Goal: Task Accomplishment & Management: Use online tool/utility

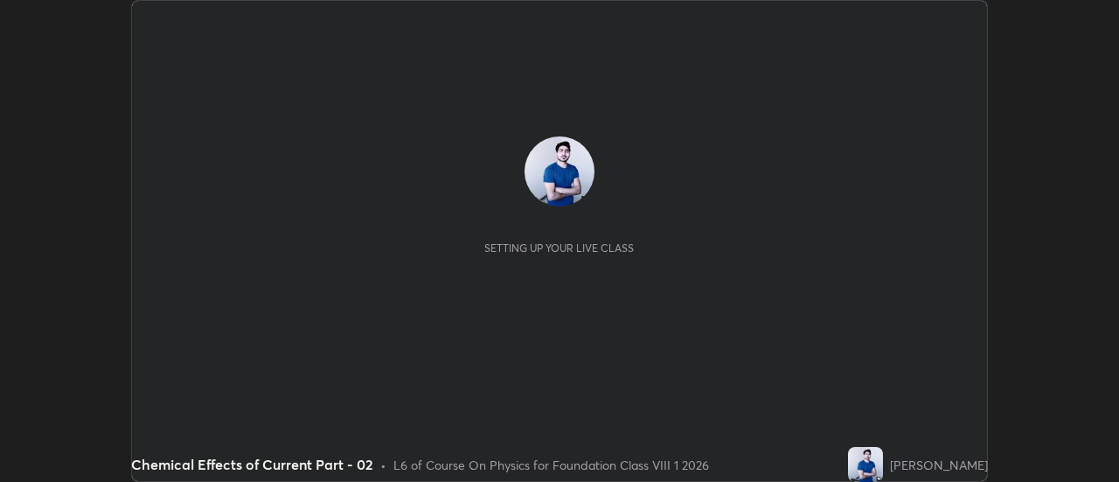
scroll to position [482, 1118]
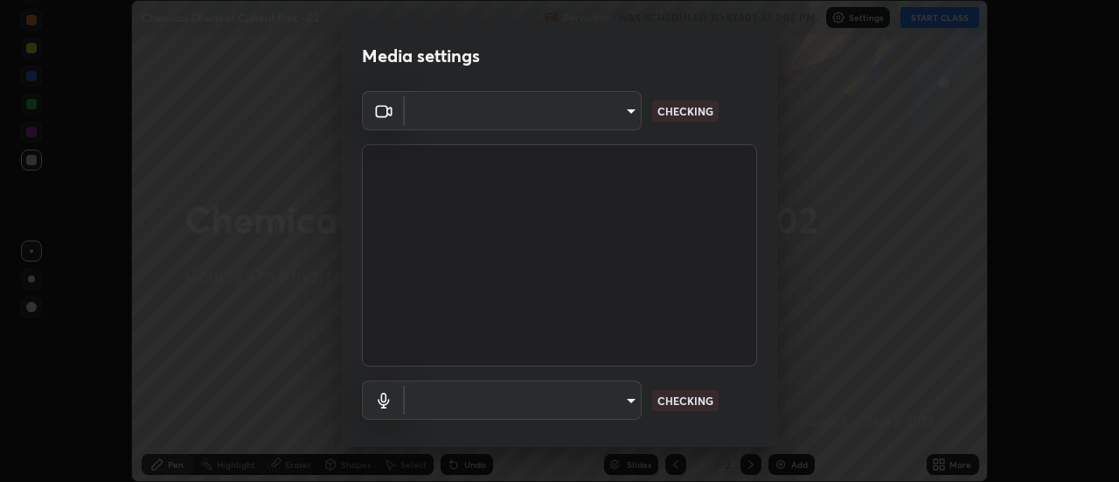
type input "0be616c92c2879d8fe19306c4b8383fc9b13f77197a30f876870ce6c7906effd"
click at [628, 400] on body "Erase all Chemical Effects of Current Part - 02 Recording WAS SCHEDULED TO STAR…" at bounding box center [559, 241] width 1119 height 482
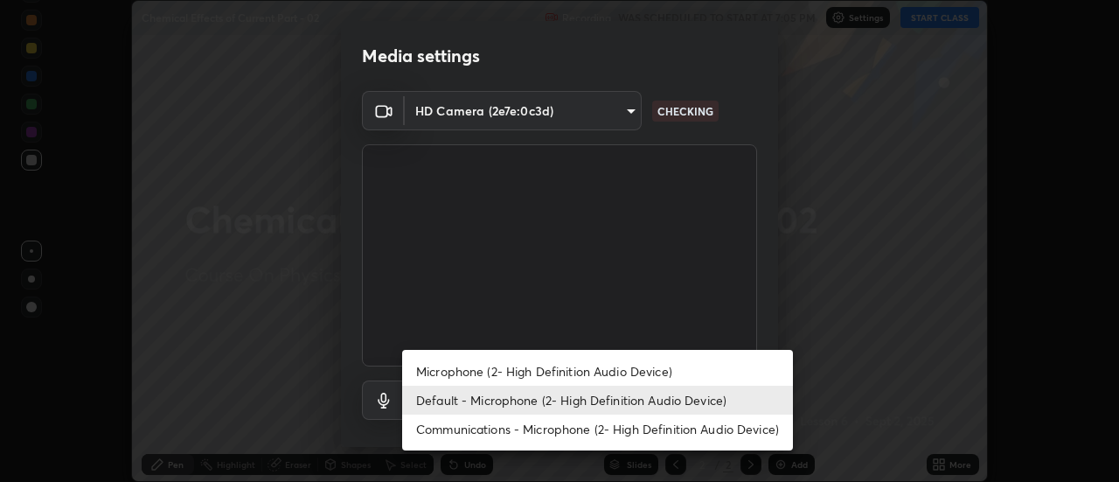
click at [593, 390] on li "Default - Microphone (2- High Definition Audio Device)" at bounding box center [597, 400] width 391 height 29
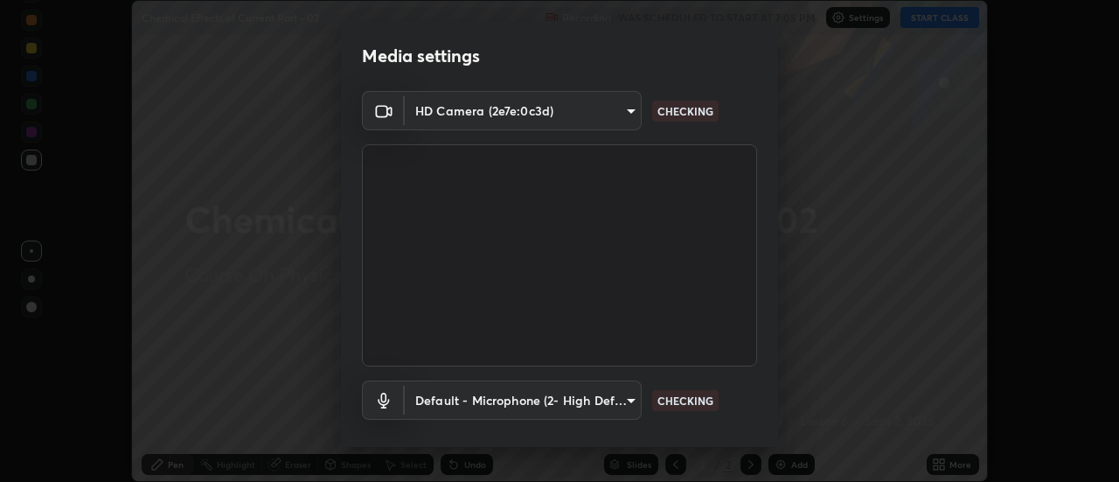
click at [623, 400] on body "Erase all Chemical Effects of Current Part - 02 Recording WAS SCHEDULED TO STAR…" at bounding box center [559, 241] width 1119 height 482
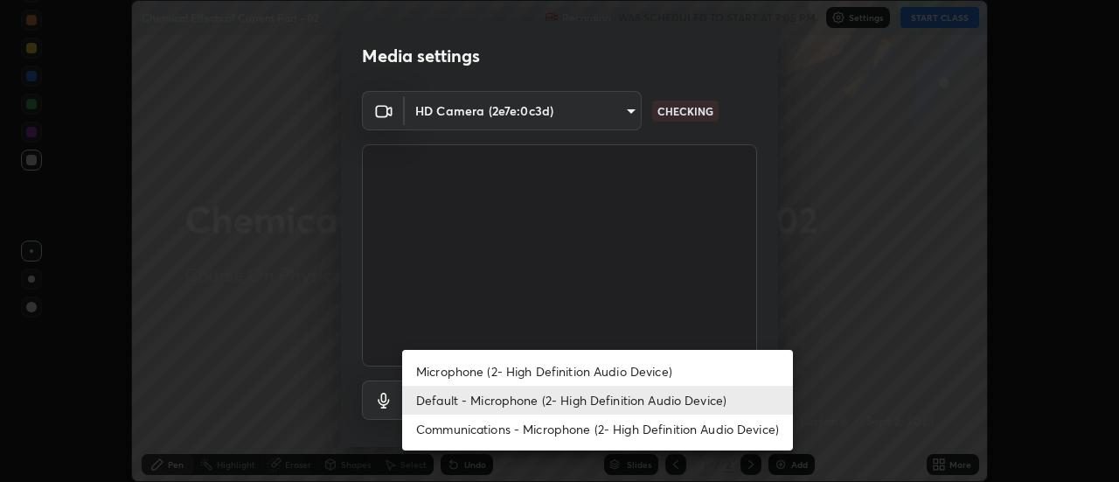
click at [570, 370] on li "Microphone (2- High Definition Audio Device)" at bounding box center [597, 371] width 391 height 29
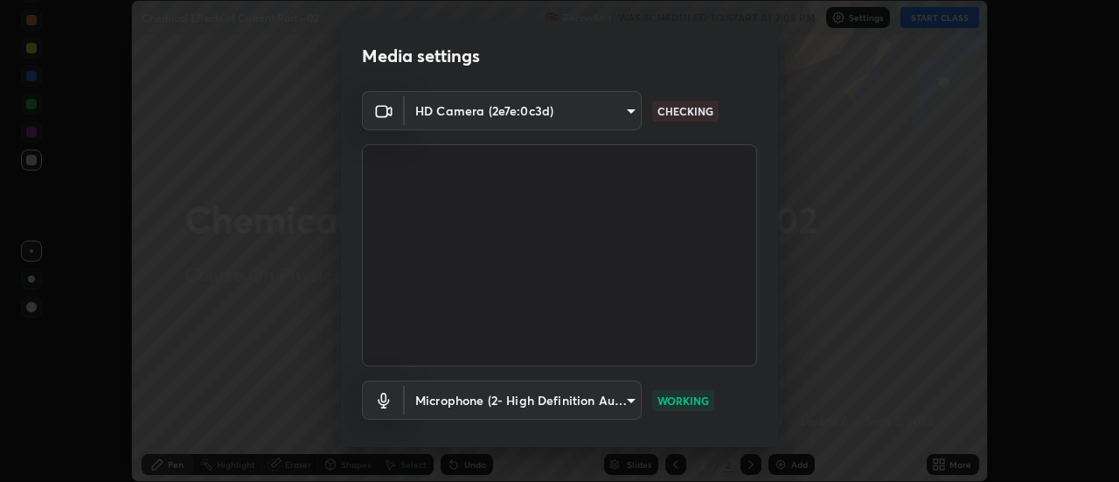
click at [627, 398] on body "Erase all Chemical Effects of Current Part - 02 Recording WAS SCHEDULED TO STAR…" at bounding box center [559, 241] width 1119 height 482
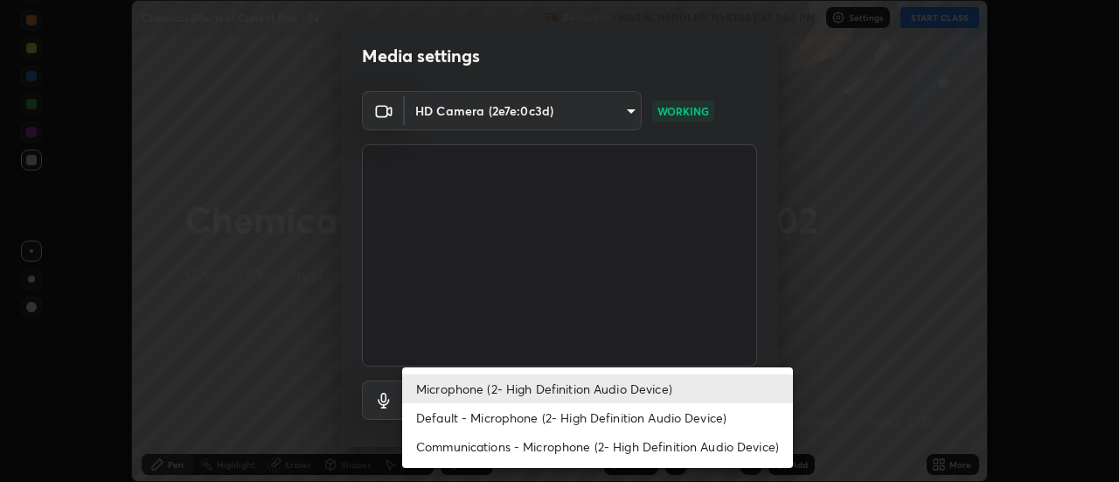
click at [576, 410] on li "Default - Microphone (2- High Definition Audio Device)" at bounding box center [597, 417] width 391 height 29
type input "default"
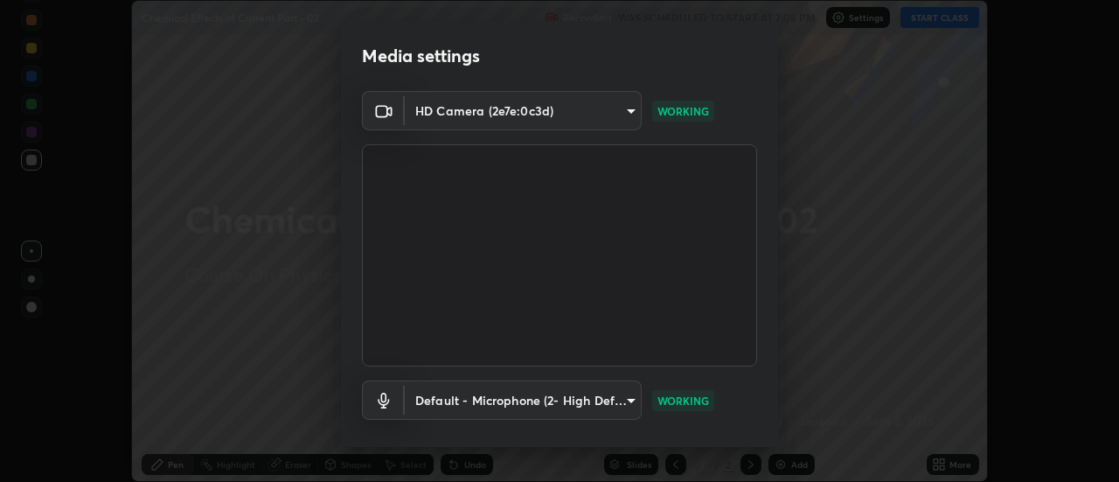
scroll to position [92, 0]
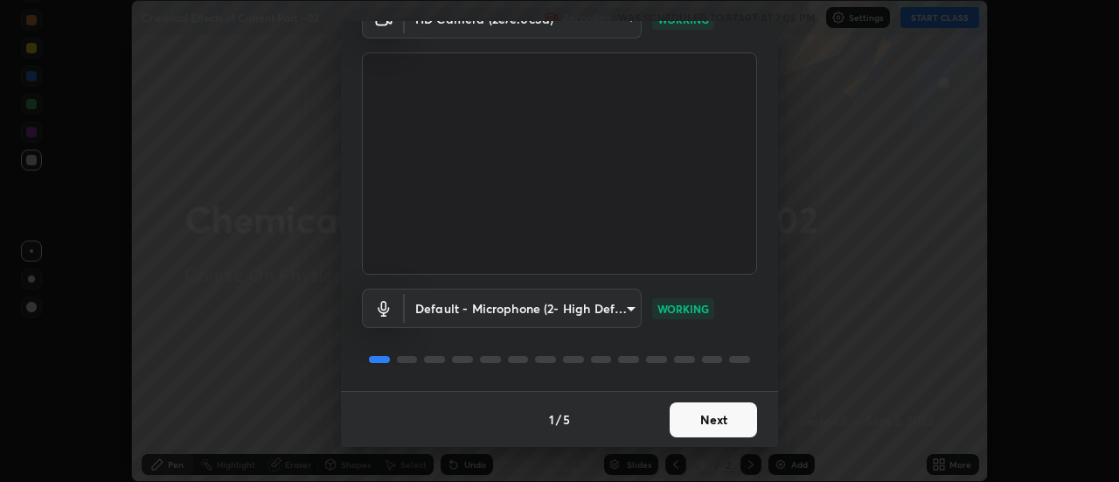
click at [688, 413] on button "Next" at bounding box center [713, 419] width 87 height 35
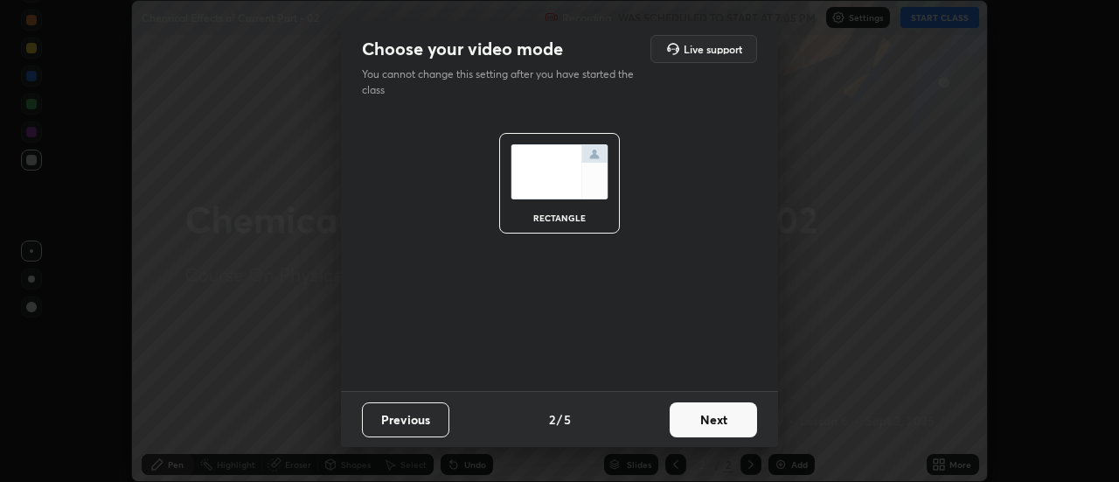
click at [700, 417] on button "Next" at bounding box center [713, 419] width 87 height 35
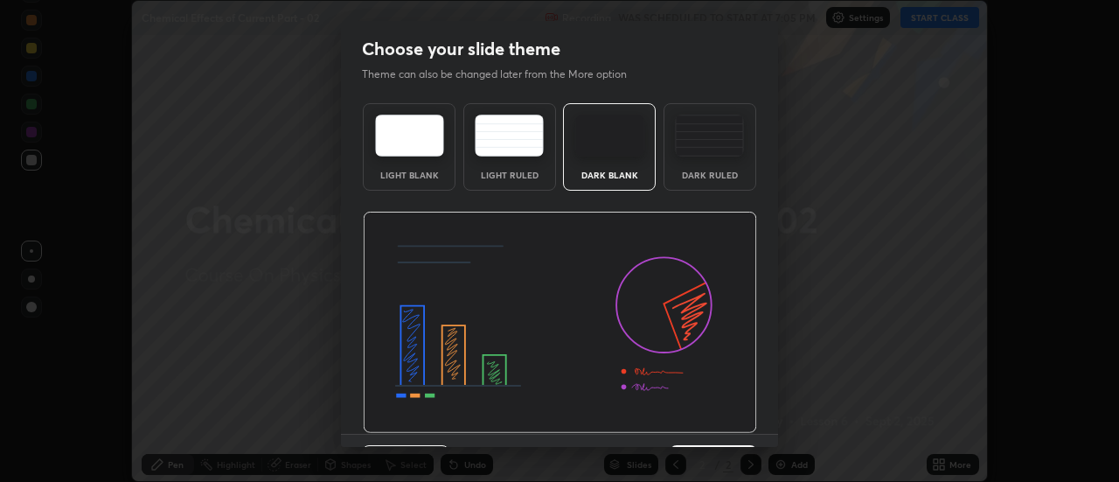
scroll to position [43, 0]
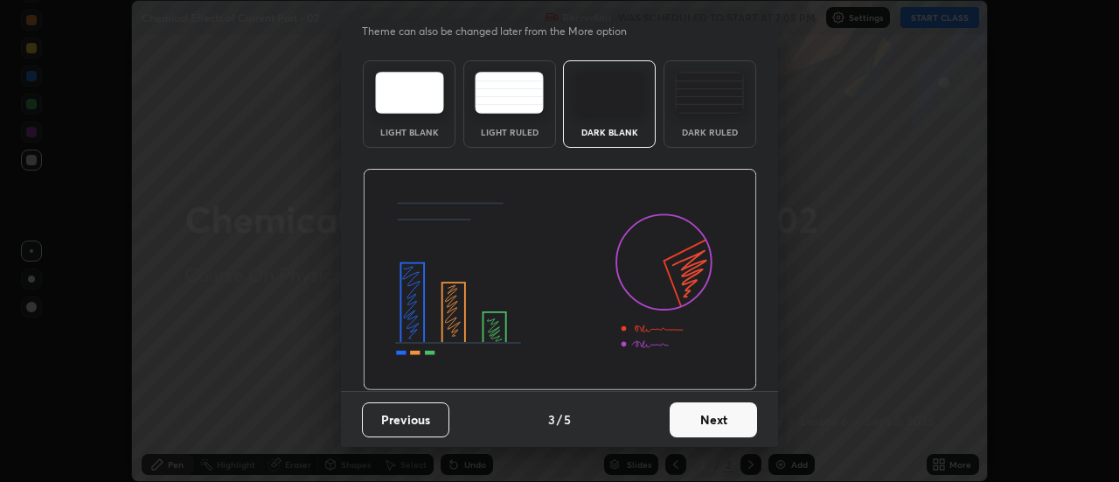
click at [710, 426] on button "Next" at bounding box center [713, 419] width 87 height 35
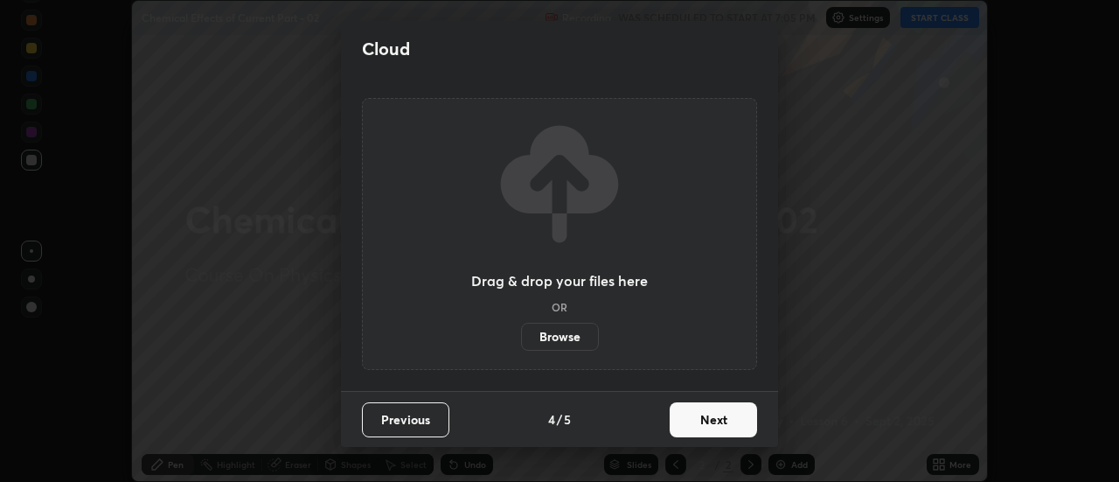
click at [730, 419] on button "Next" at bounding box center [713, 419] width 87 height 35
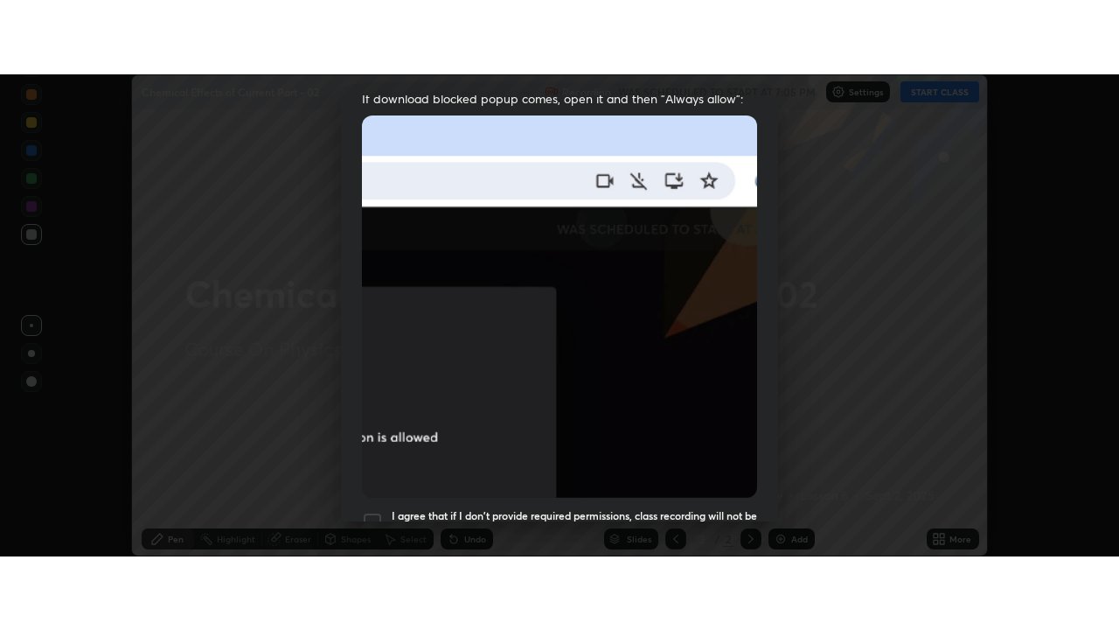
scroll to position [449, 0]
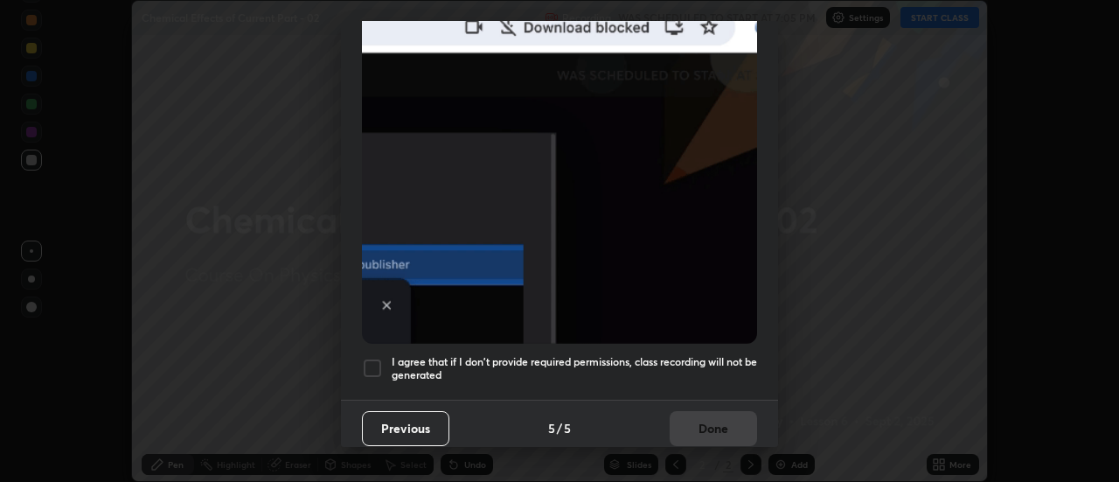
click at [379, 364] on div at bounding box center [372, 368] width 21 height 21
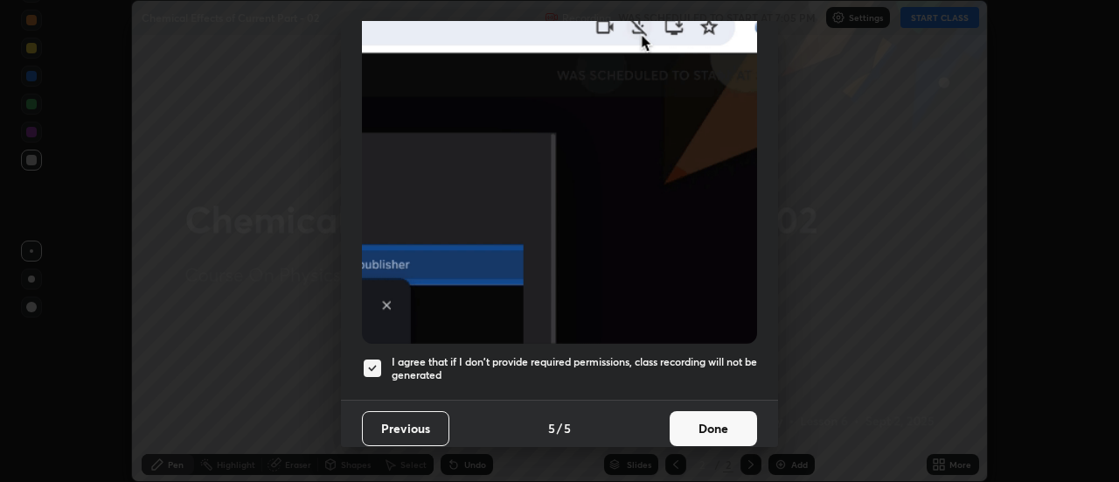
click at [719, 420] on button "Done" at bounding box center [713, 428] width 87 height 35
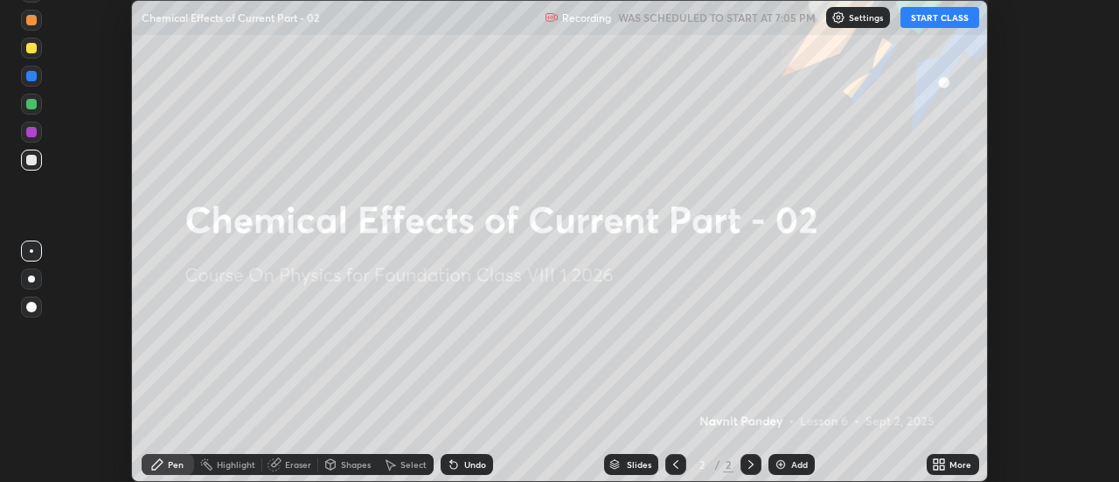
click at [943, 466] on icon at bounding box center [943, 467] width 4 height 4
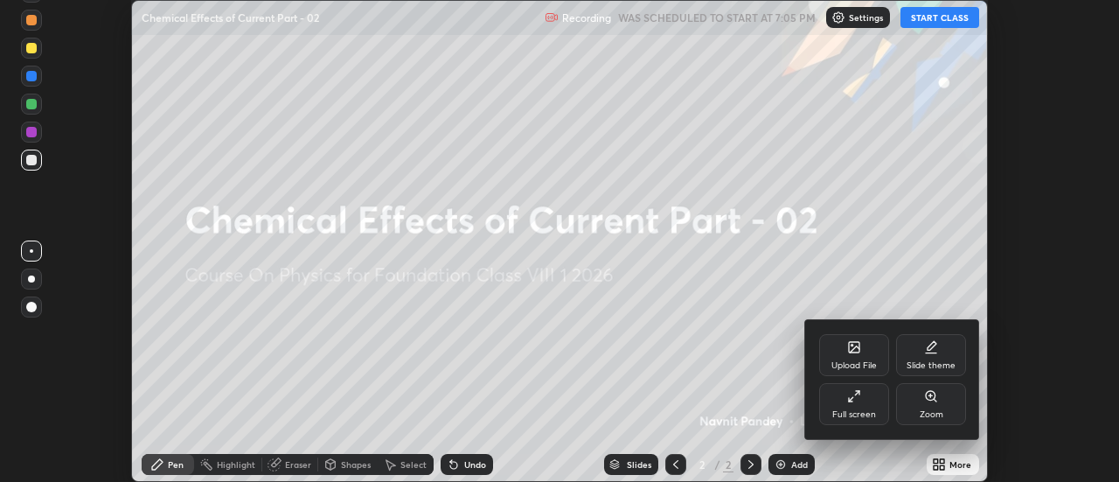
click at [874, 410] on div "Full screen" at bounding box center [854, 414] width 44 height 9
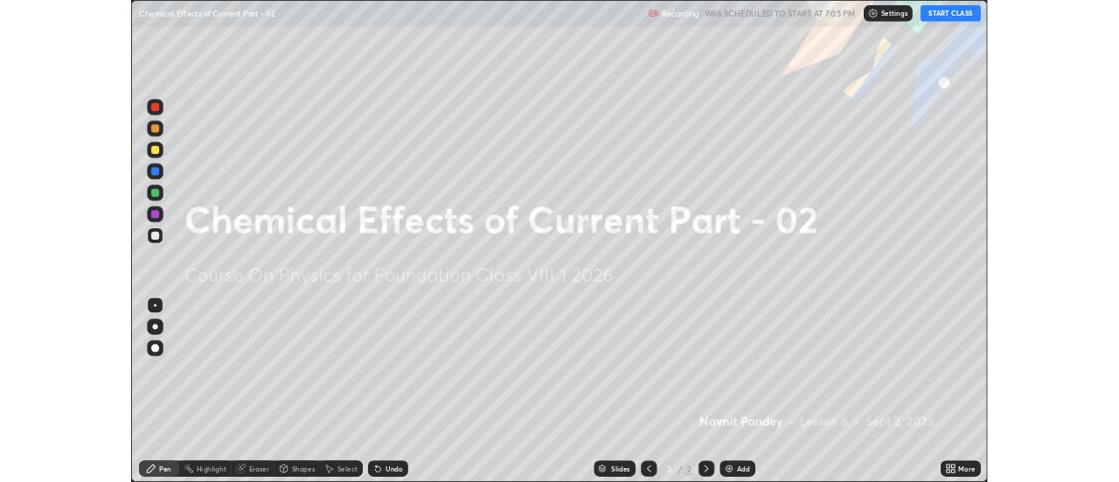
scroll to position [630, 1119]
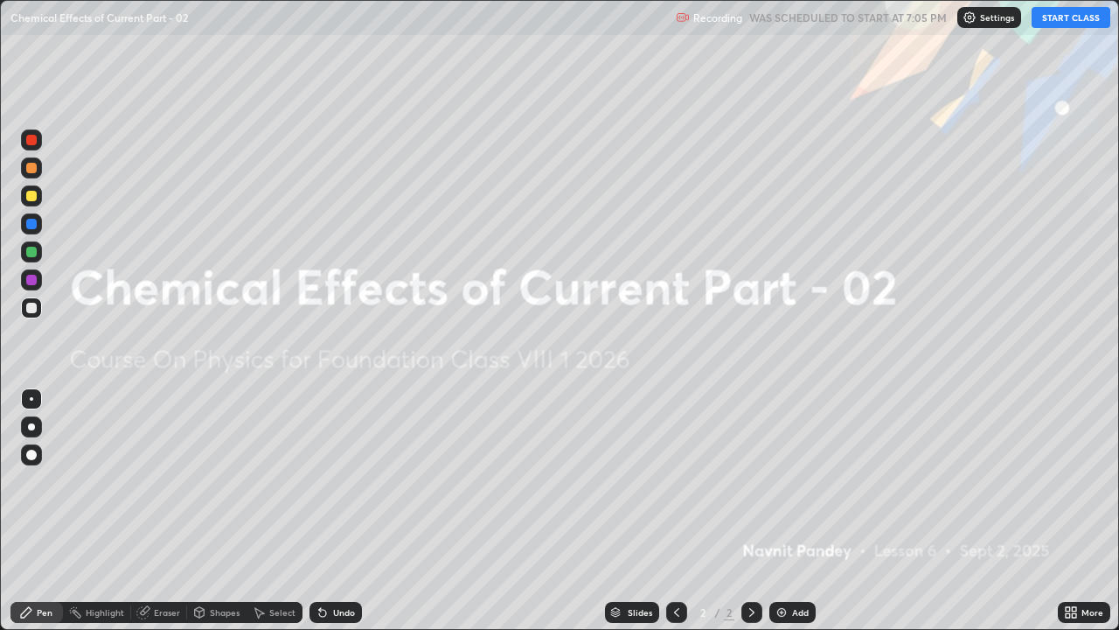
click at [1069, 19] on button "START CLASS" at bounding box center [1071, 17] width 79 height 21
click at [750, 481] on icon at bounding box center [752, 612] width 14 height 14
click at [781, 481] on img at bounding box center [782, 612] width 14 height 14
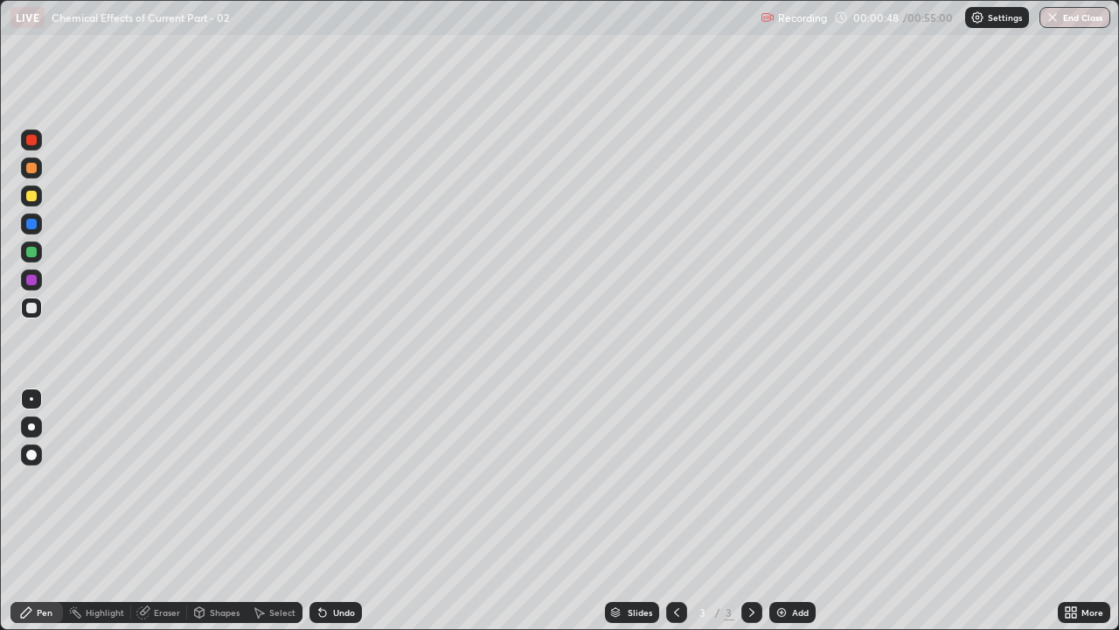
click at [31, 253] on div at bounding box center [31, 252] width 10 height 10
click at [167, 481] on div "Eraser" at bounding box center [167, 612] width 26 height 9
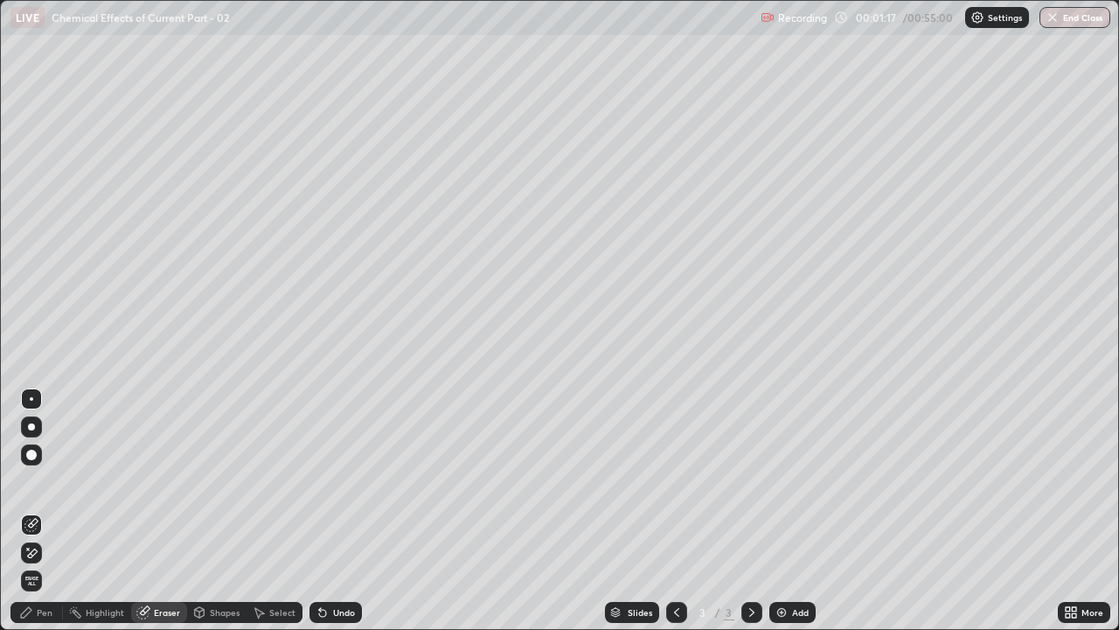
click at [44, 481] on div "Pen" at bounding box center [45, 612] width 16 height 9
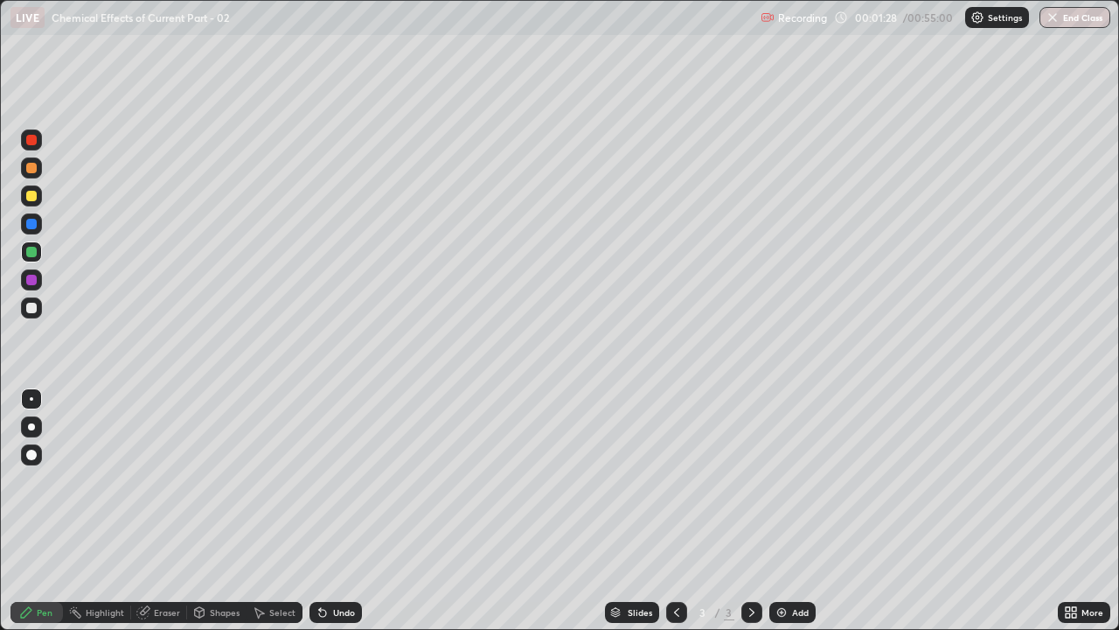
click at [33, 280] on div at bounding box center [31, 280] width 10 height 10
click at [154, 481] on div "Eraser" at bounding box center [167, 612] width 26 height 9
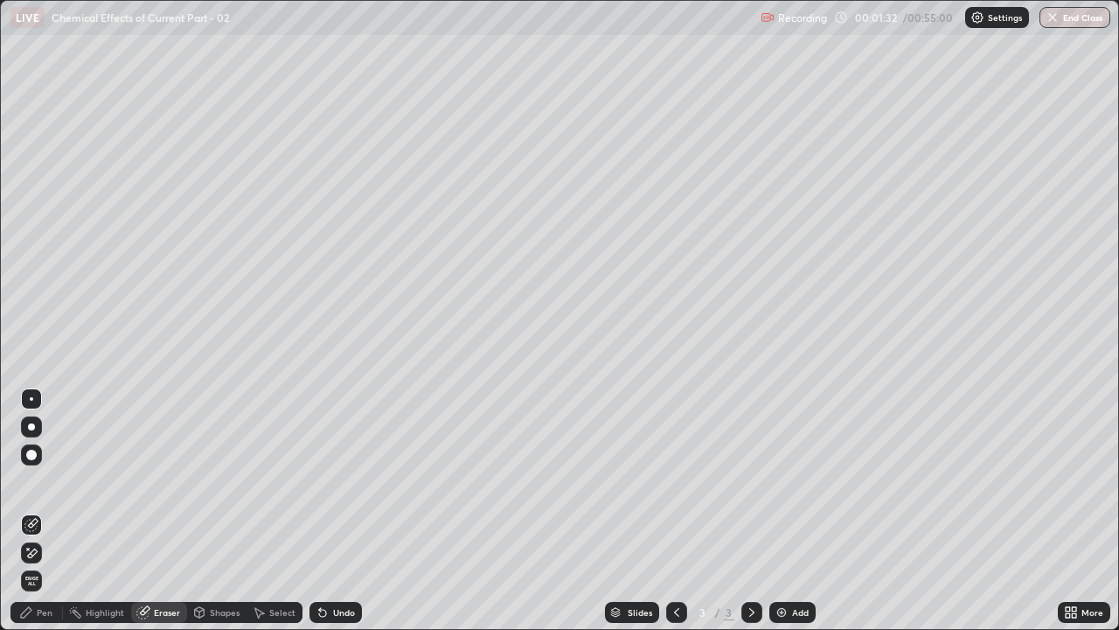
click at [48, 481] on div "Pen" at bounding box center [45, 612] width 16 height 9
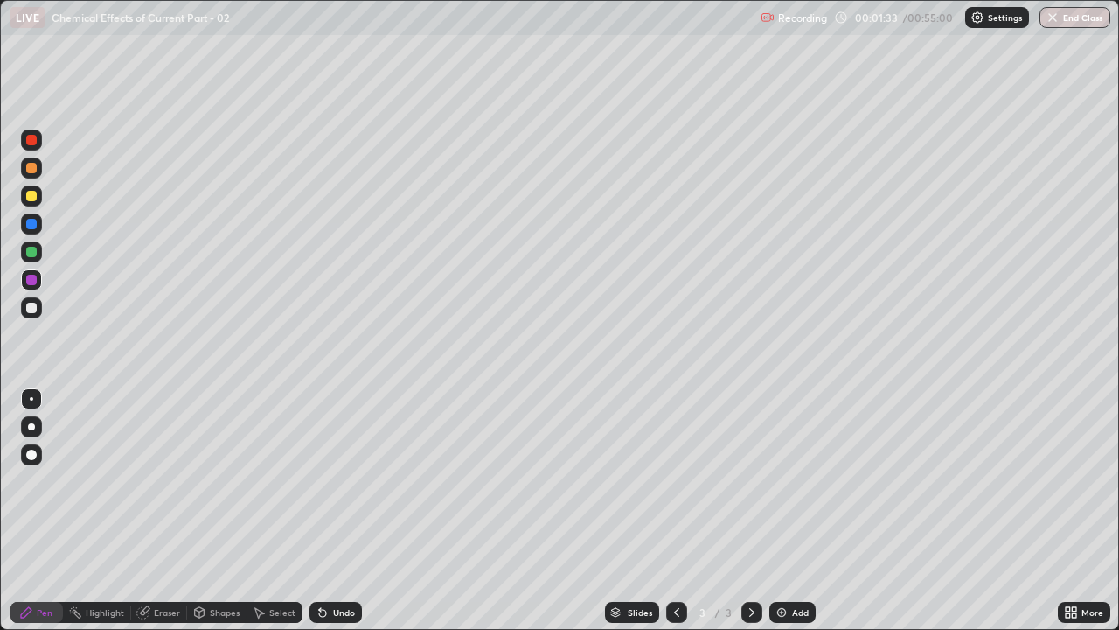
click at [29, 308] on div at bounding box center [31, 308] width 10 height 10
click at [38, 282] on div at bounding box center [31, 279] width 21 height 21
click at [38, 253] on div at bounding box center [31, 251] width 21 height 21
click at [29, 309] on div at bounding box center [31, 308] width 10 height 10
click at [32, 252] on div at bounding box center [31, 252] width 10 height 10
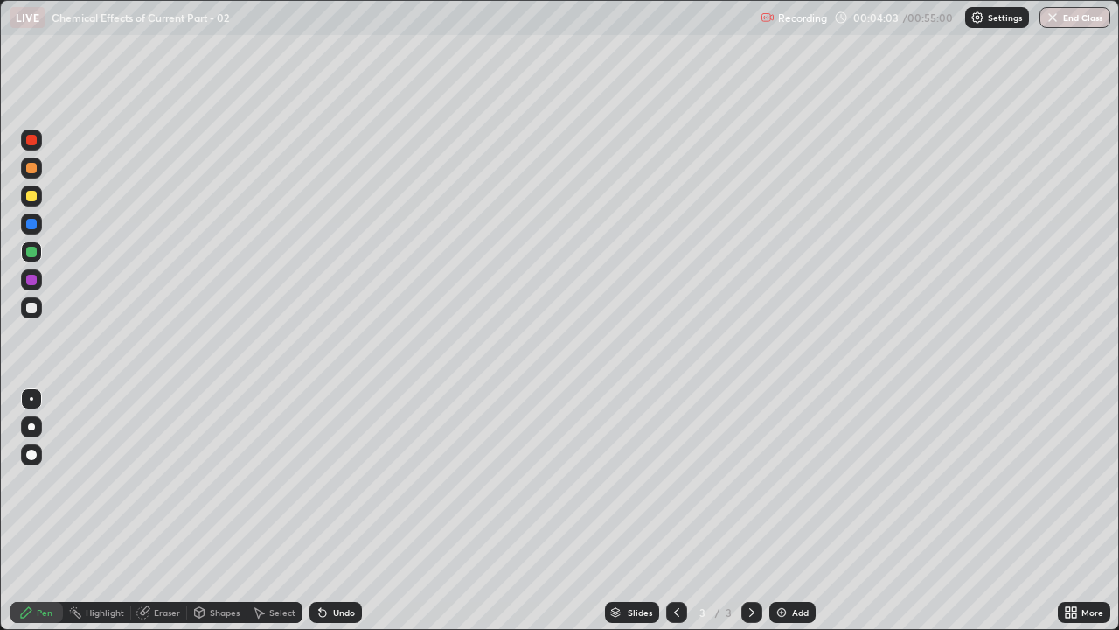
click at [330, 481] on div "Undo" at bounding box center [336, 612] width 52 height 21
click at [343, 481] on div "Undo" at bounding box center [344, 612] width 22 height 9
click at [333, 481] on div "Undo" at bounding box center [344, 612] width 22 height 9
click at [155, 481] on div "Eraser" at bounding box center [167, 612] width 26 height 9
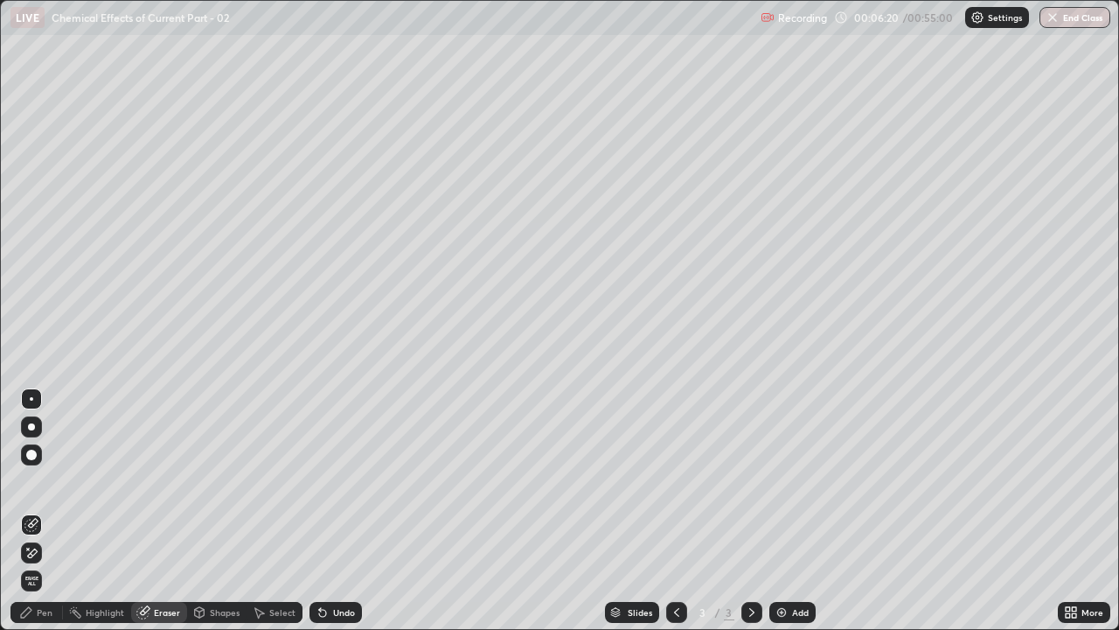
click at [47, 481] on div "Pen" at bounding box center [45, 612] width 16 height 9
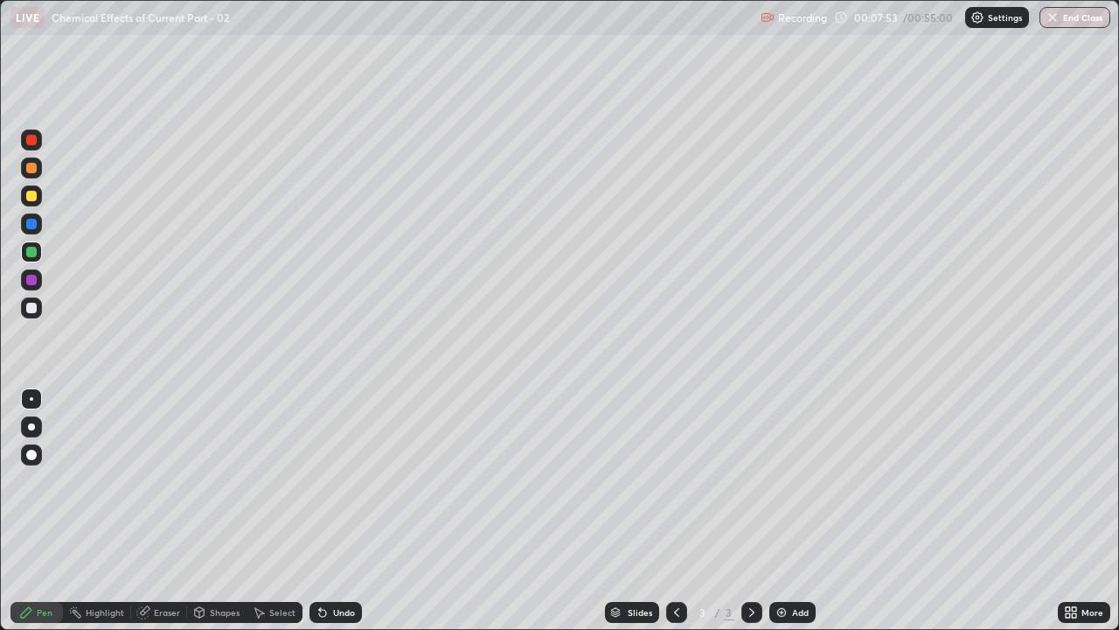
click at [787, 481] on img at bounding box center [782, 612] width 14 height 14
click at [324, 481] on icon at bounding box center [323, 612] width 14 height 14
click at [40, 310] on div at bounding box center [31, 307] width 21 height 21
click at [35, 223] on div at bounding box center [31, 224] width 10 height 10
click at [33, 253] on div at bounding box center [31, 252] width 10 height 10
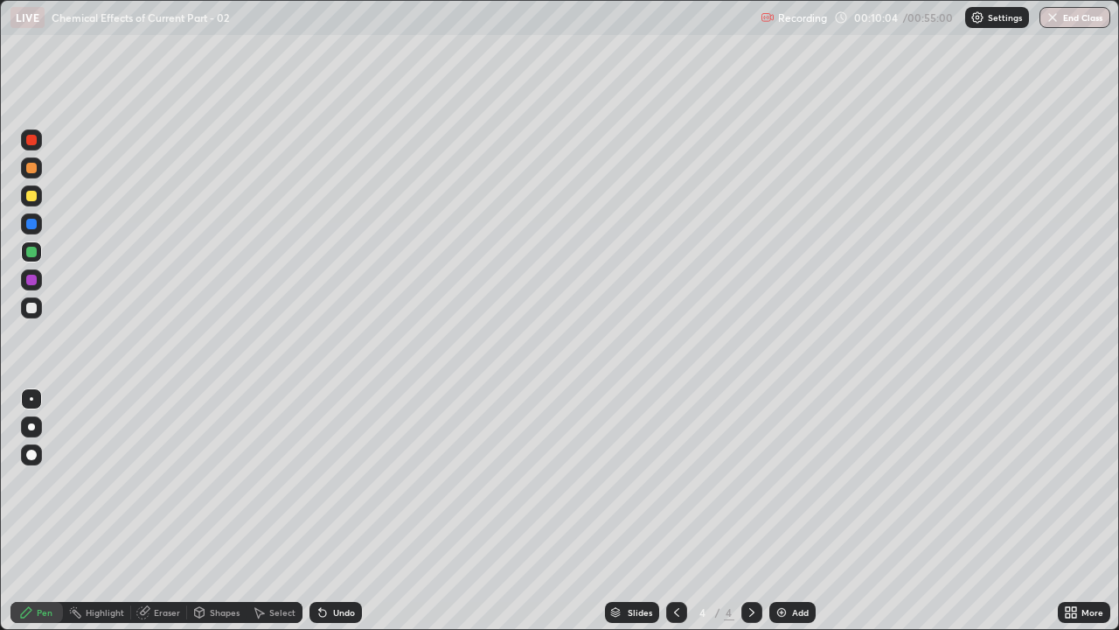
click at [344, 481] on div "Undo" at bounding box center [344, 612] width 22 height 9
click at [337, 481] on div "Undo" at bounding box center [344, 612] width 22 height 9
click at [34, 282] on div at bounding box center [31, 280] width 10 height 10
click at [30, 303] on div at bounding box center [31, 308] width 10 height 10
click at [155, 481] on div "Eraser" at bounding box center [167, 612] width 26 height 9
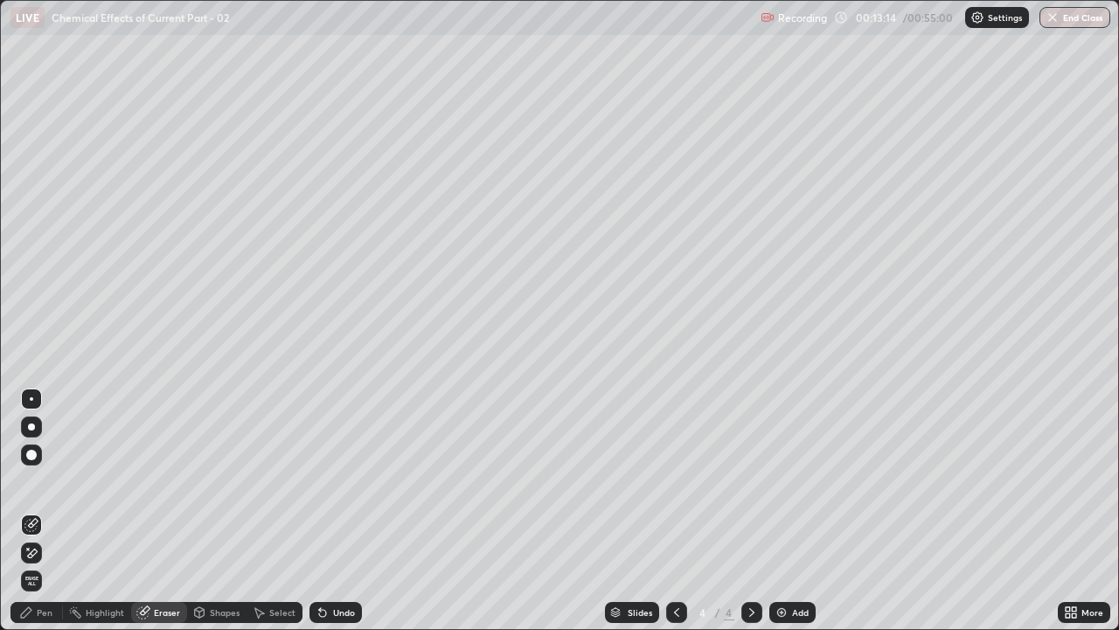
click at [151, 481] on div "Eraser" at bounding box center [159, 612] width 56 height 21
click at [51, 481] on div "Pen" at bounding box center [45, 612] width 16 height 9
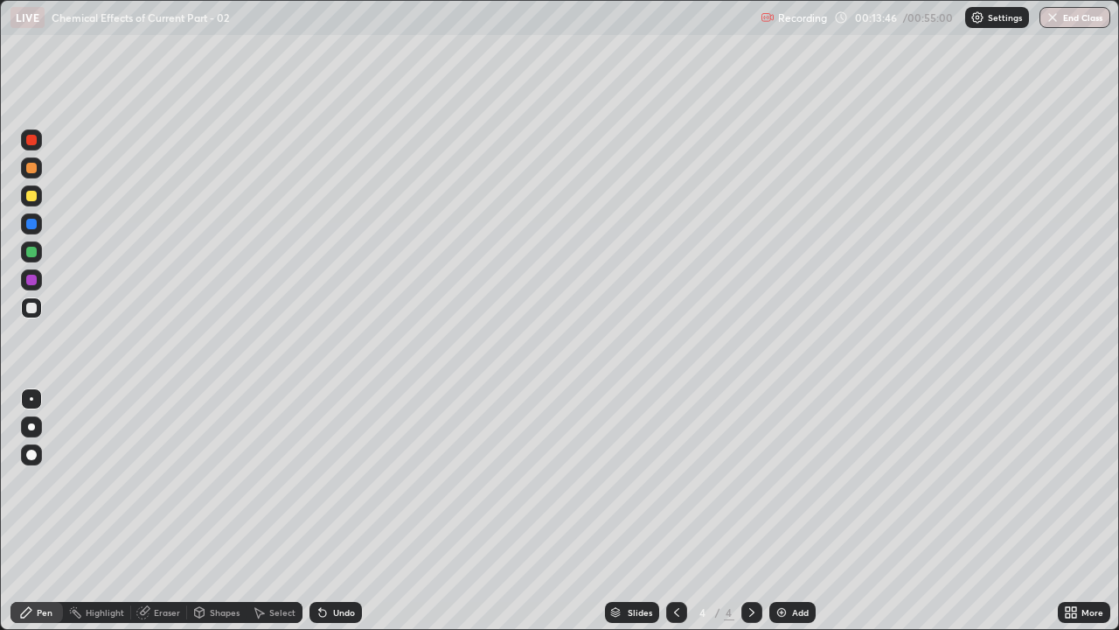
click at [785, 481] on img at bounding box center [782, 612] width 14 height 14
click at [338, 481] on div "Undo" at bounding box center [344, 612] width 22 height 9
click at [330, 481] on div "Undo" at bounding box center [336, 612] width 52 height 21
click at [32, 252] on div at bounding box center [31, 252] width 10 height 10
click at [164, 481] on div "Eraser" at bounding box center [167, 612] width 26 height 9
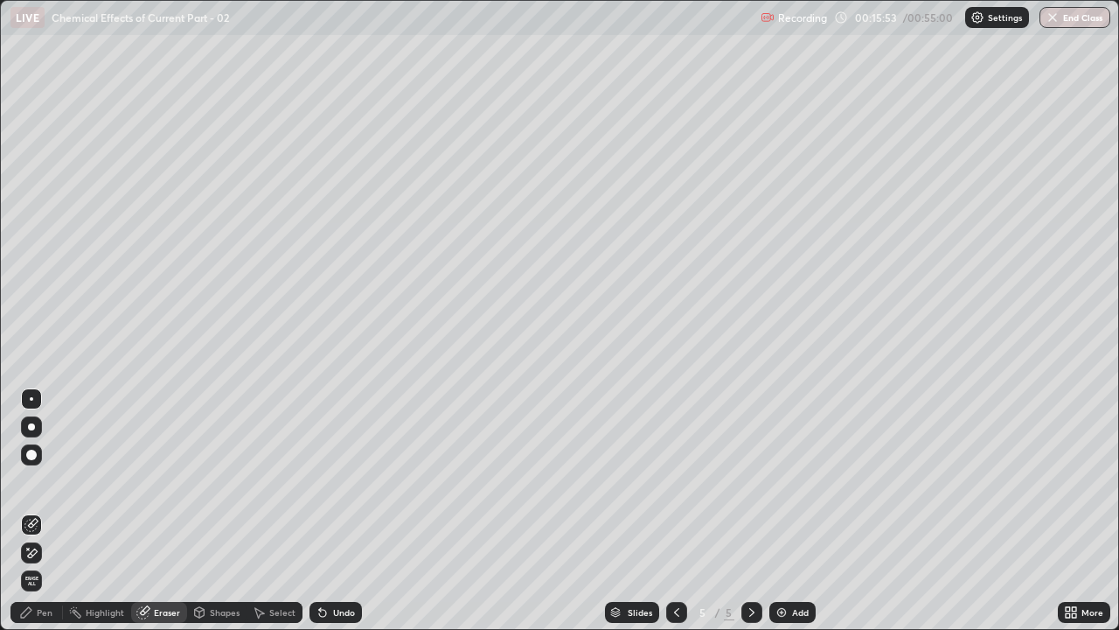
click at [46, 481] on div "Pen" at bounding box center [45, 612] width 16 height 9
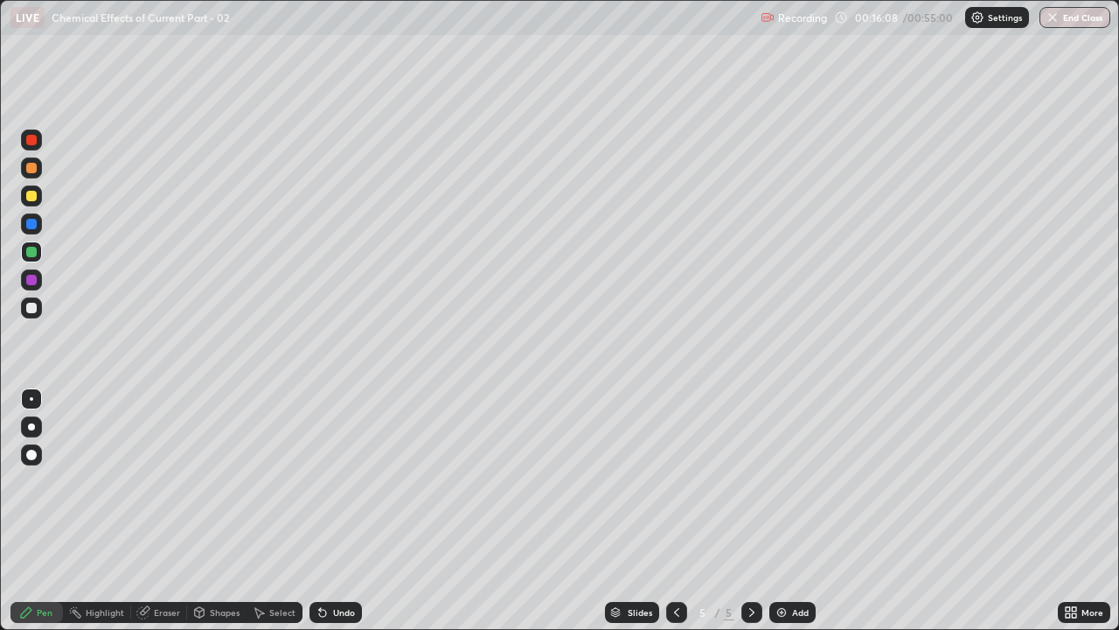
click at [678, 481] on icon at bounding box center [677, 612] width 14 height 14
click at [29, 303] on div at bounding box center [31, 308] width 10 height 10
click at [758, 481] on div at bounding box center [752, 612] width 21 height 21
click at [675, 481] on icon at bounding box center [677, 612] width 14 height 14
click at [749, 481] on icon at bounding box center [752, 612] width 14 height 14
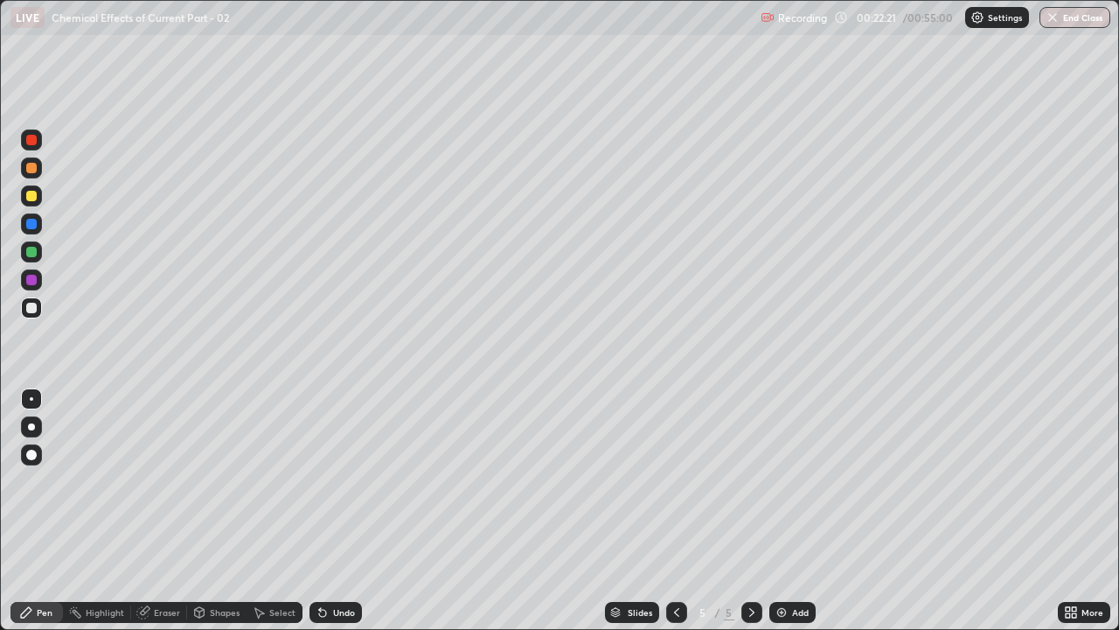
click at [782, 481] on img at bounding box center [782, 612] width 14 height 14
click at [31, 253] on div at bounding box center [31, 252] width 10 height 10
click at [329, 481] on div "Undo" at bounding box center [336, 612] width 52 height 21
click at [337, 481] on div "Undo" at bounding box center [344, 612] width 22 height 9
click at [339, 481] on div "Undo" at bounding box center [344, 612] width 22 height 9
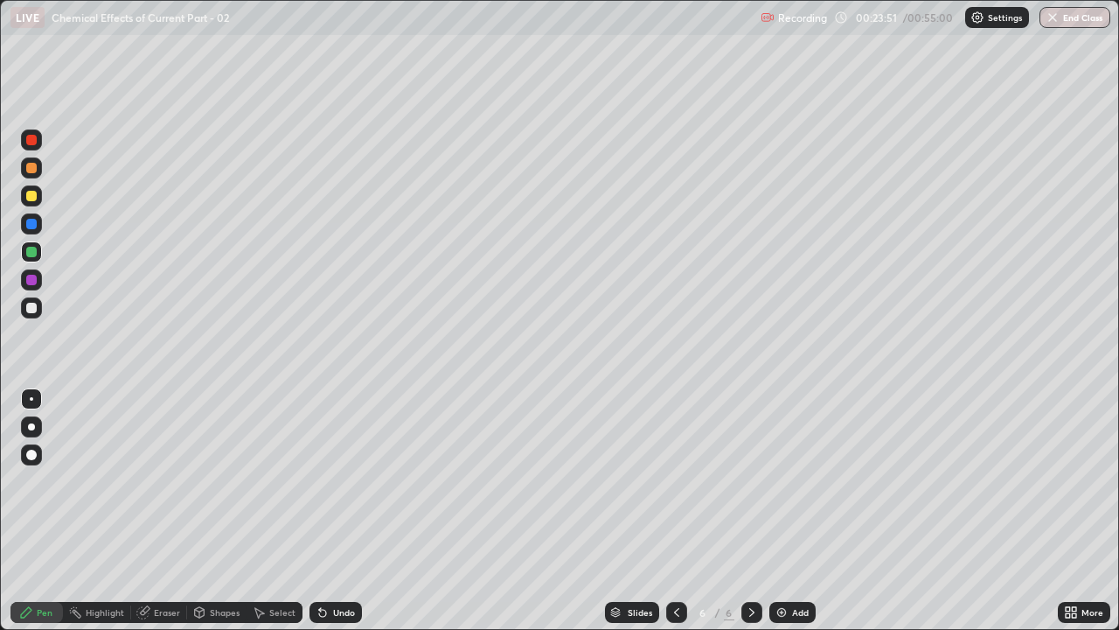
click at [338, 481] on div "Undo" at bounding box center [336, 612] width 52 height 21
click at [335, 481] on div "Undo" at bounding box center [344, 612] width 22 height 9
click at [32, 308] on div at bounding box center [31, 308] width 10 height 10
click at [333, 481] on div "Undo" at bounding box center [344, 612] width 22 height 9
click at [330, 481] on div "Undo" at bounding box center [336, 612] width 52 height 21
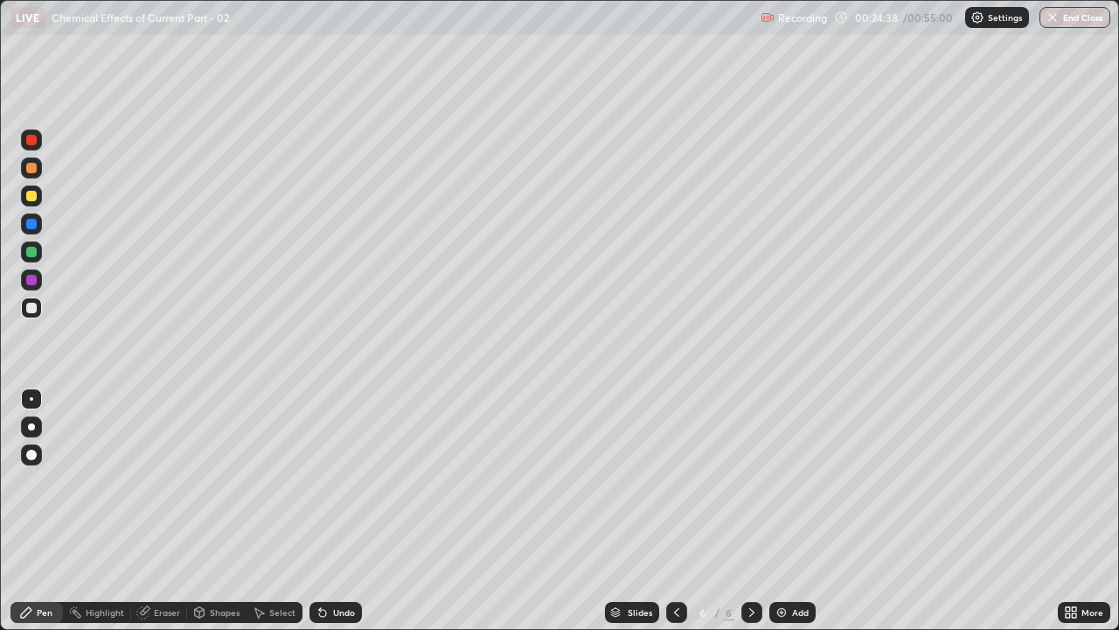
click at [328, 481] on div "Undo" at bounding box center [336, 612] width 52 height 21
click at [330, 481] on div "Undo" at bounding box center [336, 612] width 52 height 21
click at [782, 481] on img at bounding box center [782, 612] width 14 height 14
click at [34, 256] on div at bounding box center [31, 251] width 21 height 21
click at [32, 309] on div at bounding box center [31, 308] width 10 height 10
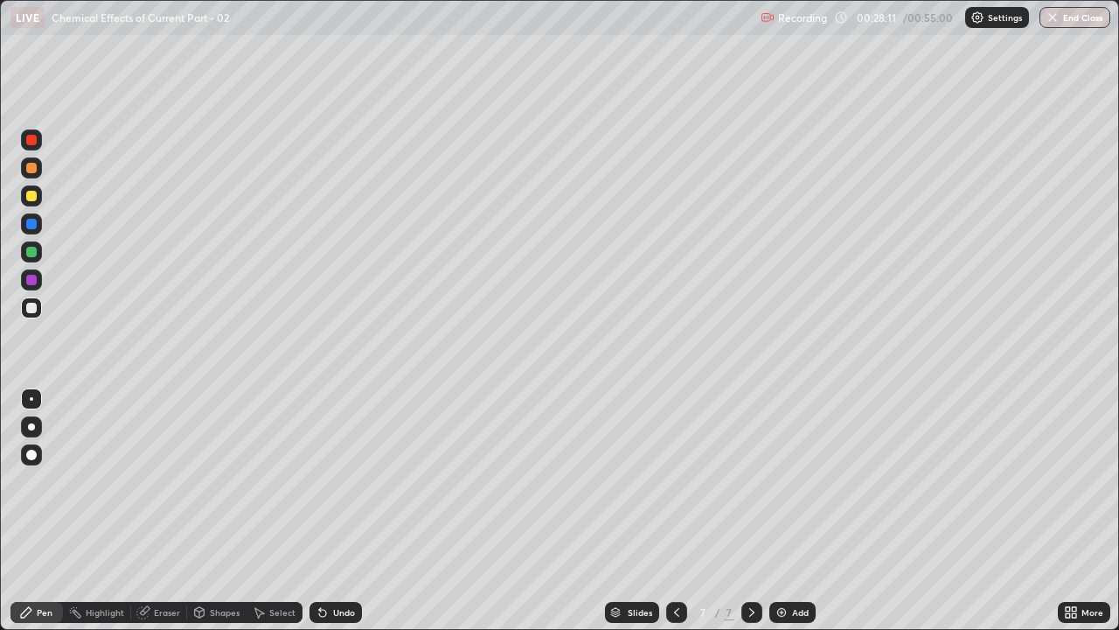
click at [35, 277] on div at bounding box center [31, 280] width 10 height 10
click at [675, 481] on icon at bounding box center [676, 612] width 5 height 9
click at [750, 481] on icon at bounding box center [752, 612] width 14 height 14
click at [750, 481] on icon at bounding box center [751, 612] width 5 height 9
click at [321, 481] on icon at bounding box center [322, 612] width 7 height 7
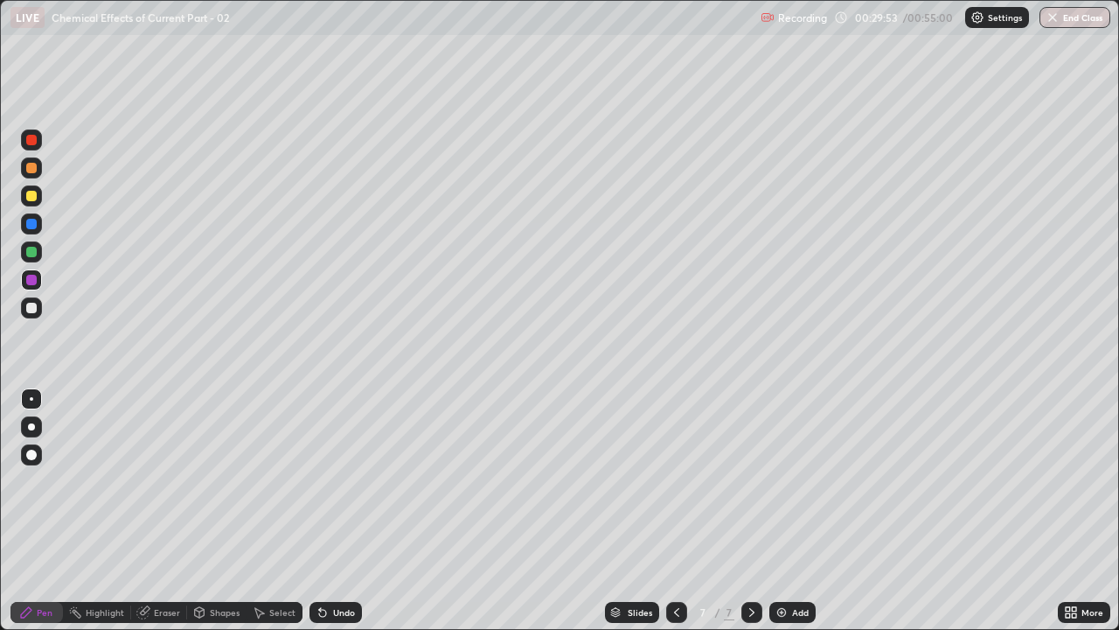
click at [327, 481] on div "Undo" at bounding box center [336, 612] width 52 height 21
click at [328, 481] on div "Undo" at bounding box center [336, 612] width 52 height 21
click at [327, 481] on div "Undo" at bounding box center [336, 612] width 52 height 21
click at [675, 481] on icon at bounding box center [677, 612] width 14 height 14
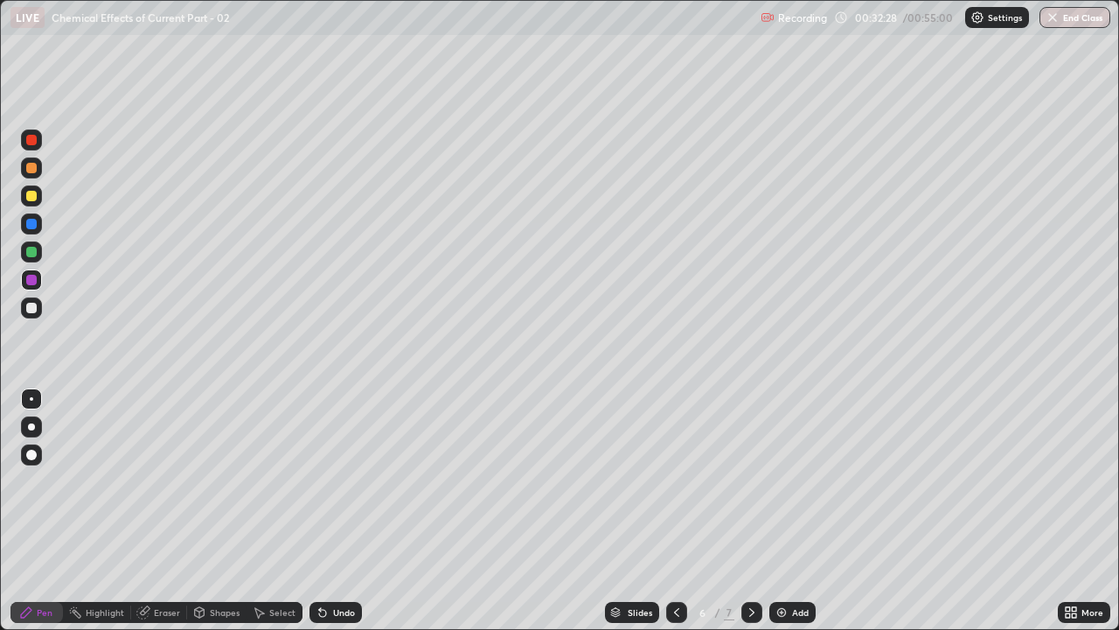
click at [750, 481] on icon at bounding box center [752, 612] width 14 height 14
click at [675, 481] on icon at bounding box center [677, 612] width 14 height 14
click at [750, 481] on icon at bounding box center [752, 612] width 14 height 14
click at [786, 481] on img at bounding box center [782, 612] width 14 height 14
click at [32, 308] on div at bounding box center [31, 308] width 10 height 10
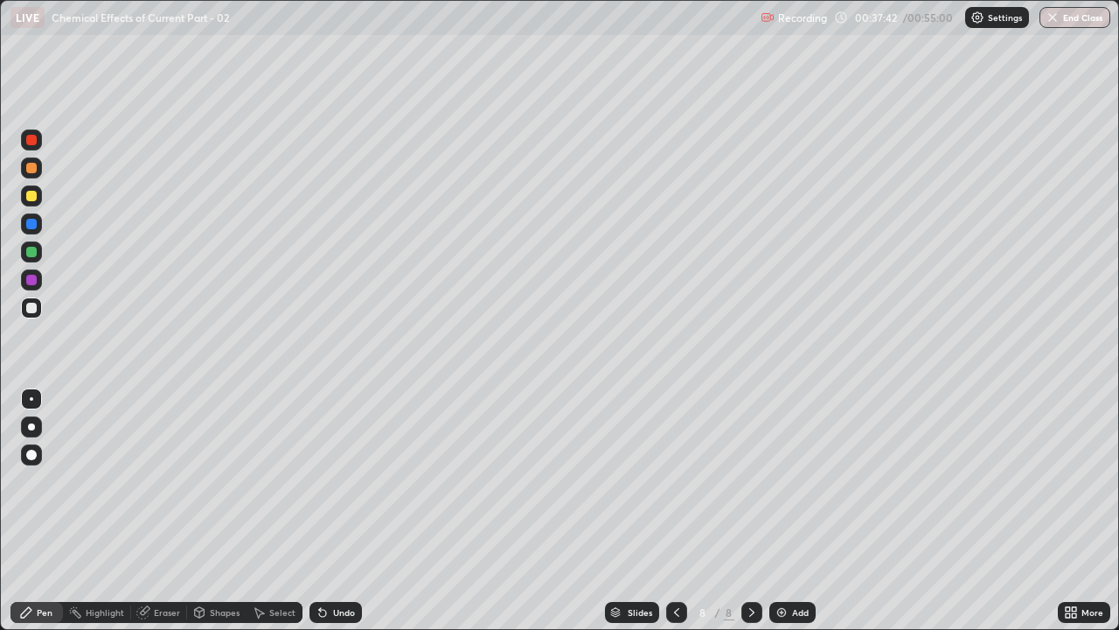
click at [33, 255] on div at bounding box center [31, 252] width 10 height 10
click at [30, 223] on div at bounding box center [31, 224] width 10 height 10
click at [31, 310] on div at bounding box center [31, 308] width 10 height 10
click at [319, 481] on icon at bounding box center [322, 612] width 7 height 7
click at [319, 481] on div "Undo" at bounding box center [336, 612] width 52 height 21
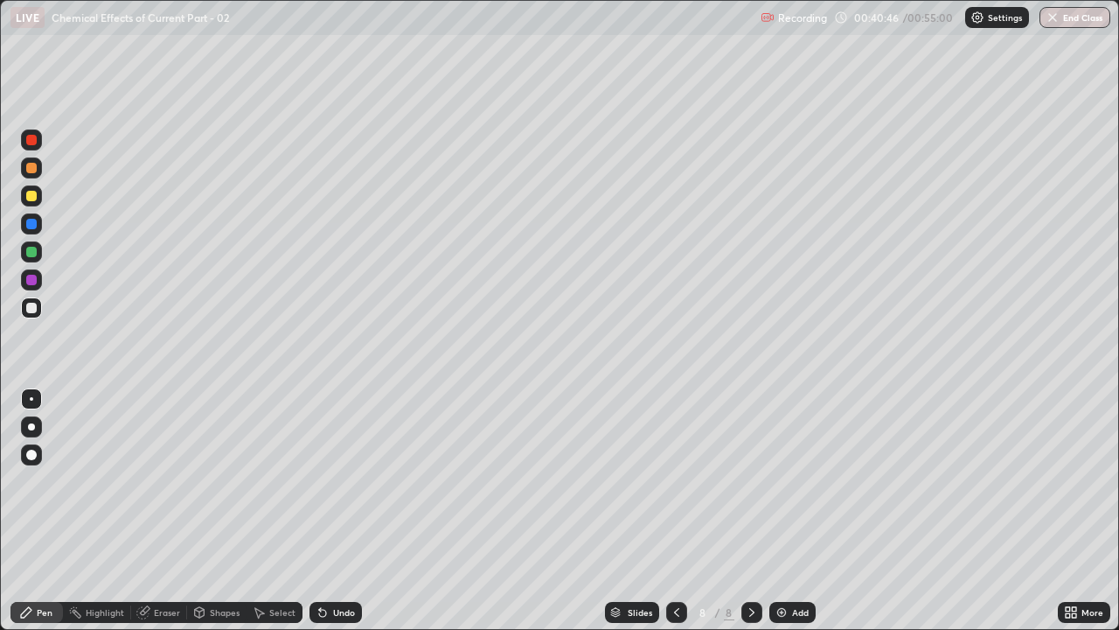
click at [792, 481] on div "Add" at bounding box center [800, 612] width 17 height 9
click at [674, 481] on icon at bounding box center [676, 612] width 5 height 9
click at [751, 481] on icon at bounding box center [752, 612] width 14 height 14
click at [33, 223] on div at bounding box center [31, 224] width 10 height 10
click at [35, 247] on div at bounding box center [31, 252] width 10 height 10
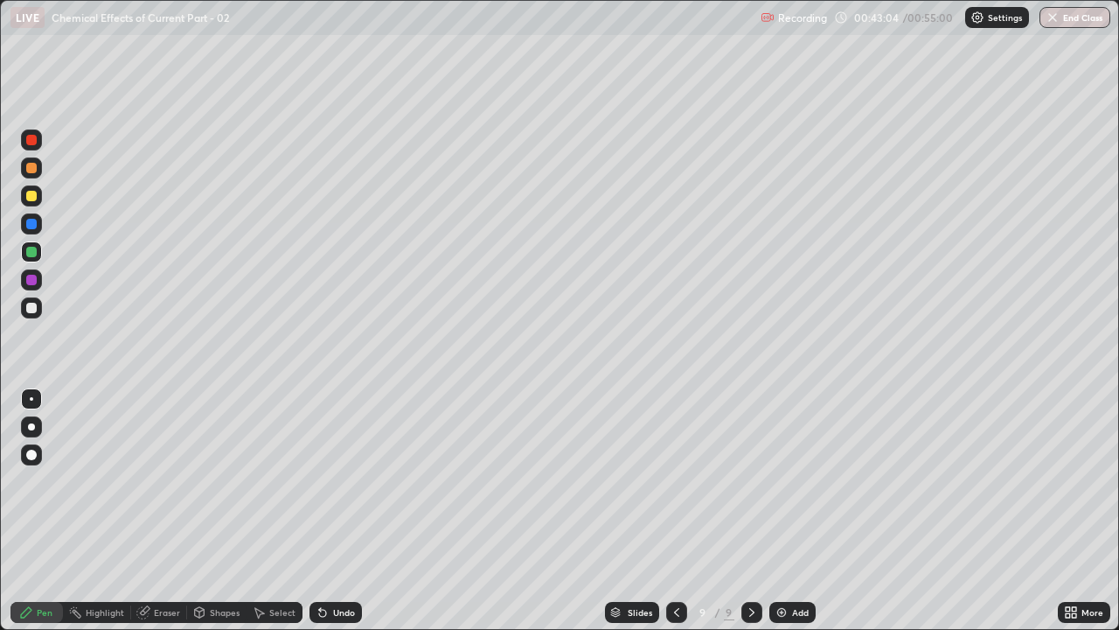
click at [324, 481] on icon at bounding box center [322, 612] width 7 height 7
click at [460, 481] on div "Slides 9 / 9 Add" at bounding box center [710, 612] width 696 height 35
click at [776, 481] on img at bounding box center [782, 612] width 14 height 14
click at [319, 481] on icon at bounding box center [322, 612] width 7 height 7
click at [320, 481] on icon at bounding box center [322, 612] width 7 height 7
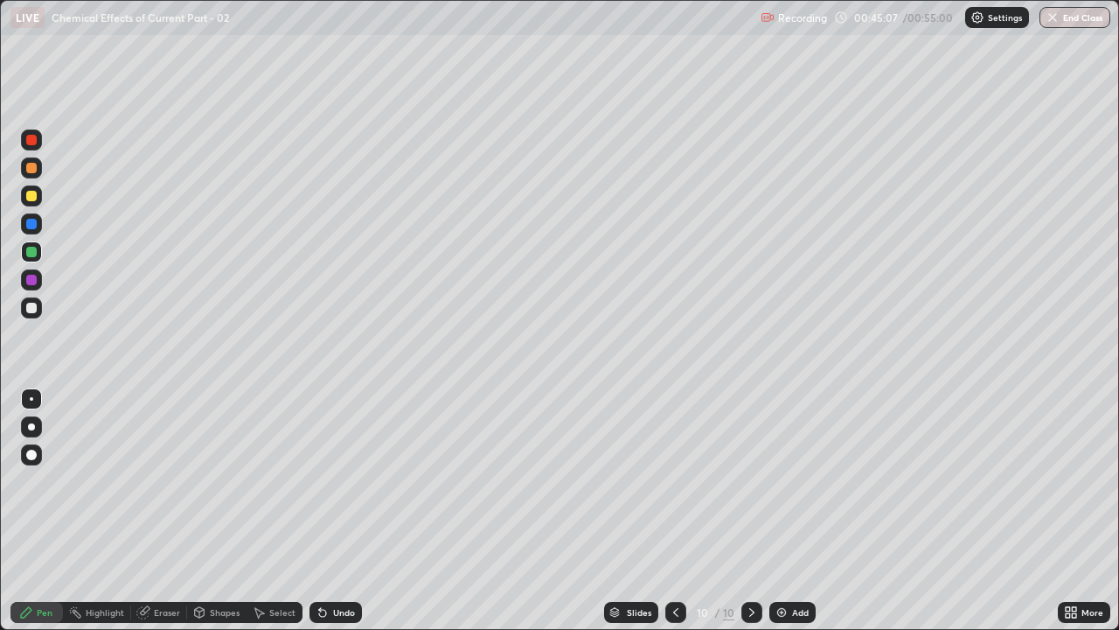
click at [321, 481] on icon at bounding box center [323, 612] width 14 height 14
click at [154, 481] on div "Eraser" at bounding box center [159, 612] width 56 height 21
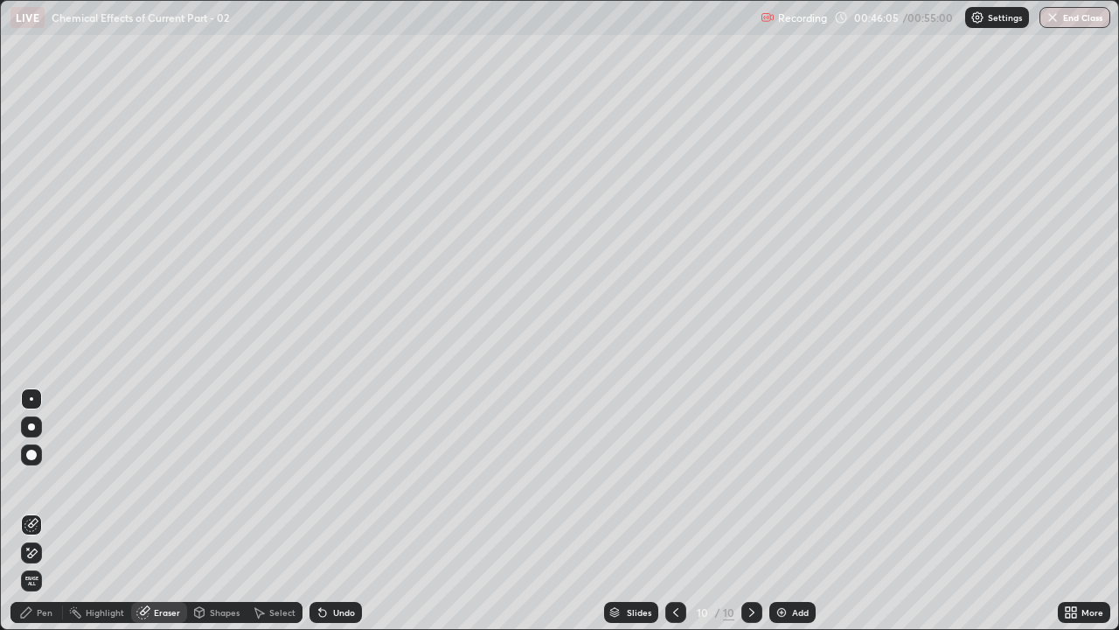
click at [49, 481] on div "Pen" at bounding box center [45, 612] width 16 height 9
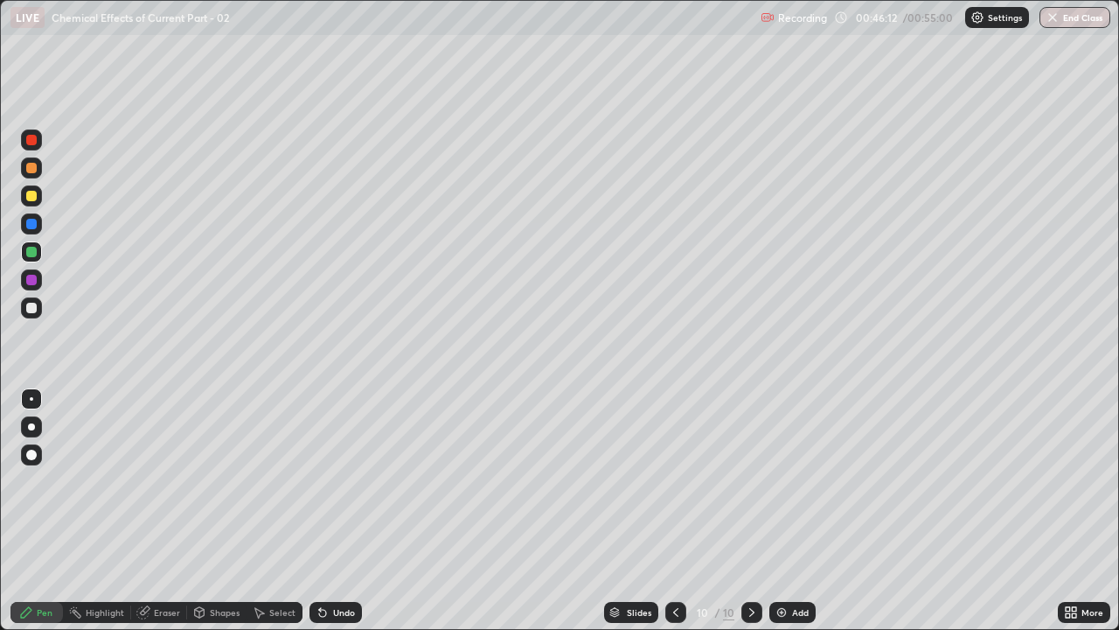
click at [338, 481] on div "Undo" at bounding box center [344, 612] width 22 height 9
click at [759, 481] on div at bounding box center [752, 612] width 21 height 21
click at [780, 481] on img at bounding box center [782, 612] width 14 height 14
click at [35, 316] on div at bounding box center [31, 307] width 21 height 21
click at [675, 481] on icon at bounding box center [677, 612] width 14 height 14
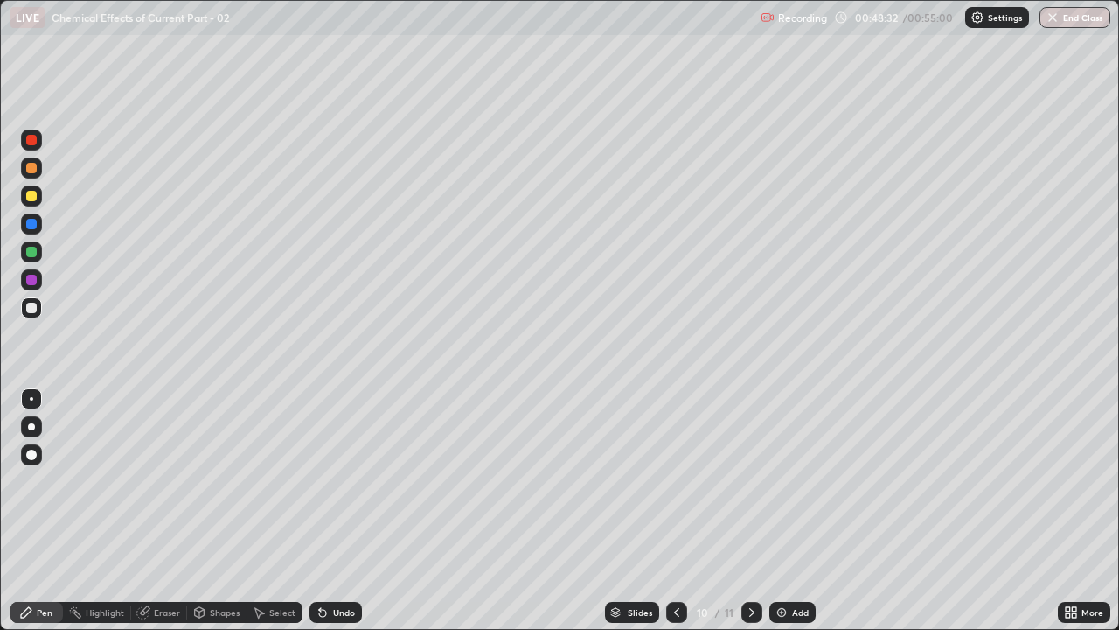
click at [751, 481] on icon at bounding box center [752, 612] width 14 height 14
click at [32, 252] on div at bounding box center [31, 252] width 10 height 10
click at [335, 481] on div "Undo" at bounding box center [344, 612] width 22 height 9
click at [334, 481] on div "Undo" at bounding box center [336, 612] width 52 height 21
click at [341, 481] on div "Undo" at bounding box center [344, 612] width 22 height 9
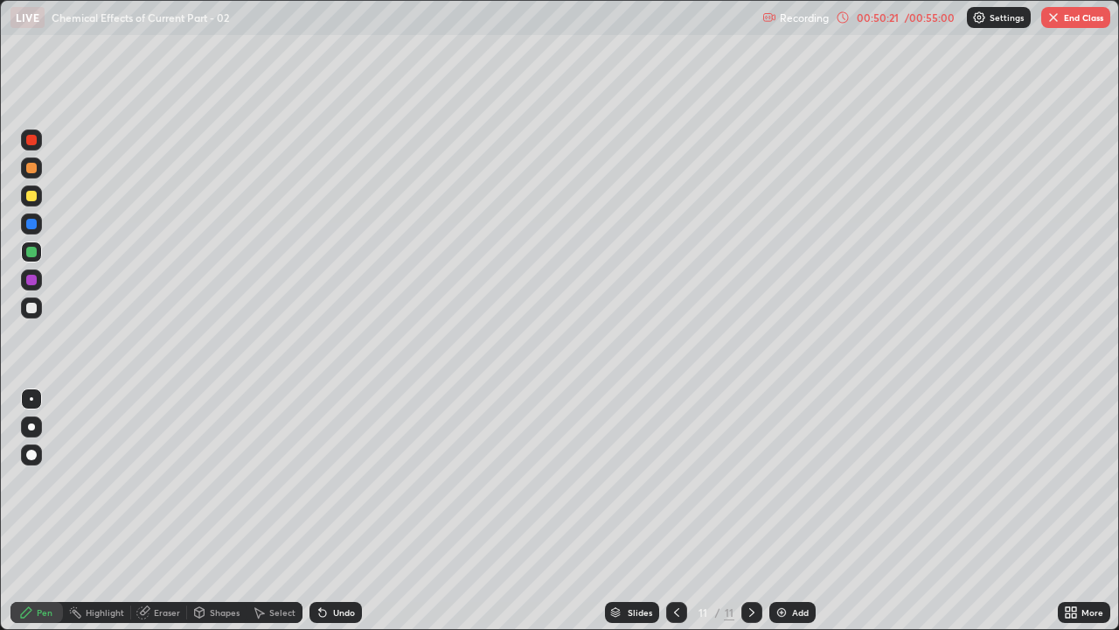
click at [343, 481] on div "Undo" at bounding box center [344, 612] width 22 height 9
click at [338, 481] on div "Undo" at bounding box center [344, 612] width 22 height 9
click at [333, 481] on div "Undo" at bounding box center [344, 612] width 22 height 9
click at [32, 308] on div at bounding box center [31, 308] width 10 height 10
click at [28, 250] on div at bounding box center [31, 252] width 10 height 10
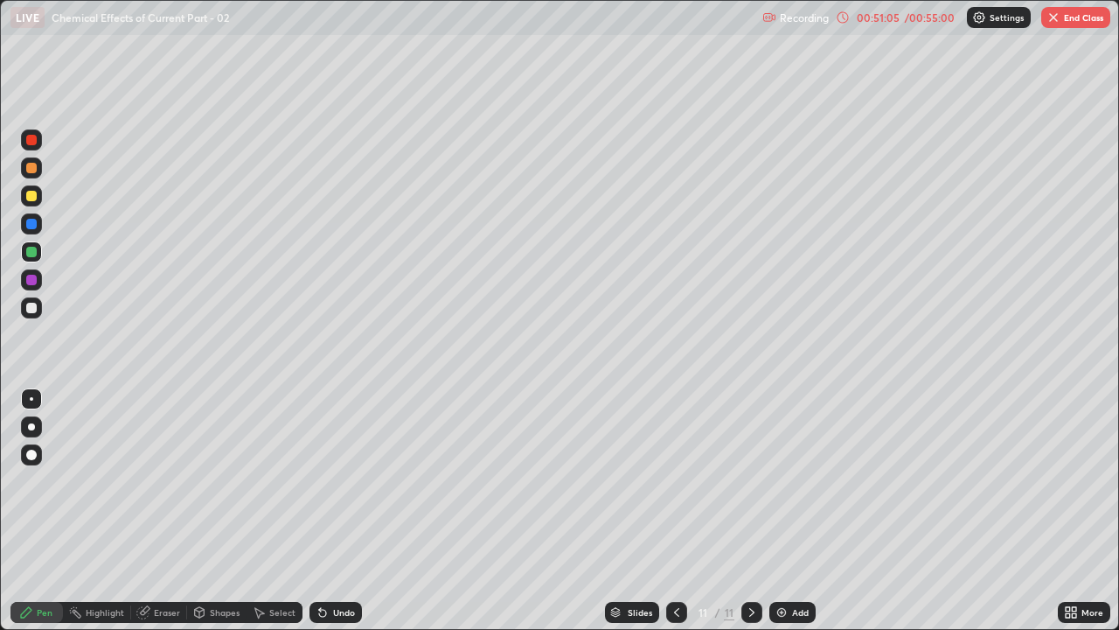
click at [337, 481] on div "Undo" at bounding box center [344, 612] width 22 height 9
click at [1077, 17] on button "End Class" at bounding box center [1075, 17] width 69 height 21
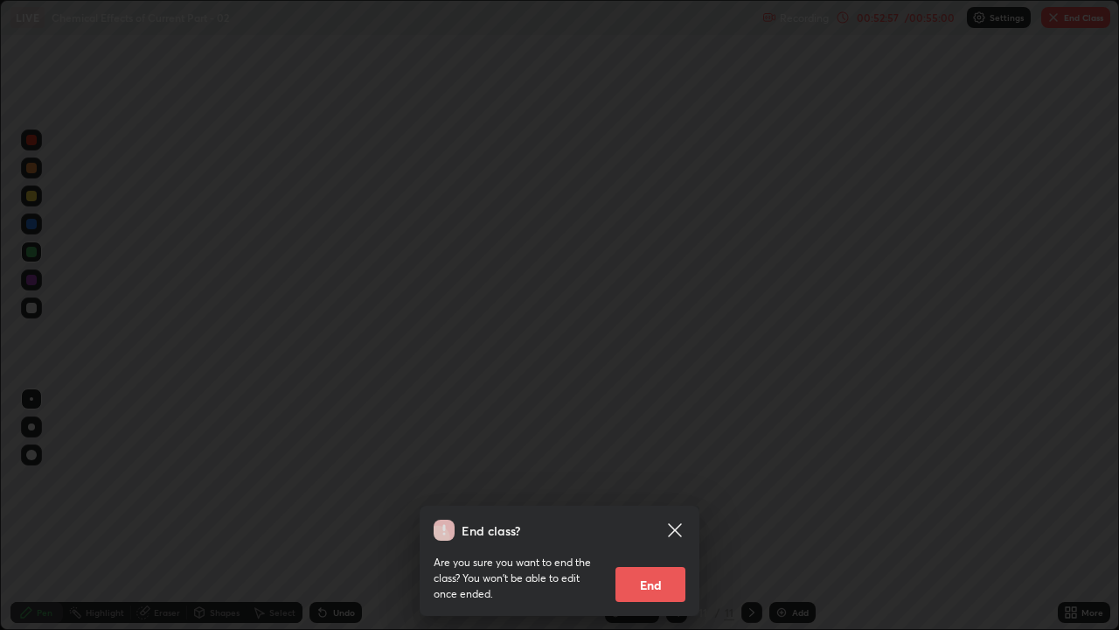
click at [657, 481] on button "End" at bounding box center [651, 584] width 70 height 35
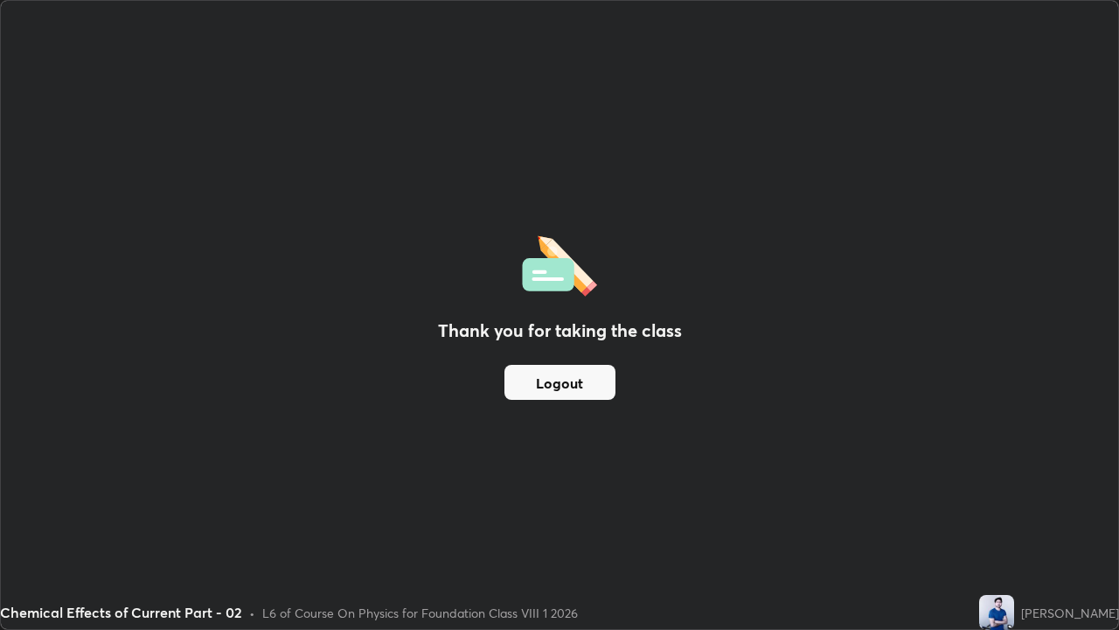
click at [554, 385] on button "Logout" at bounding box center [560, 382] width 111 height 35
click at [561, 382] on button "Logout" at bounding box center [560, 382] width 111 height 35
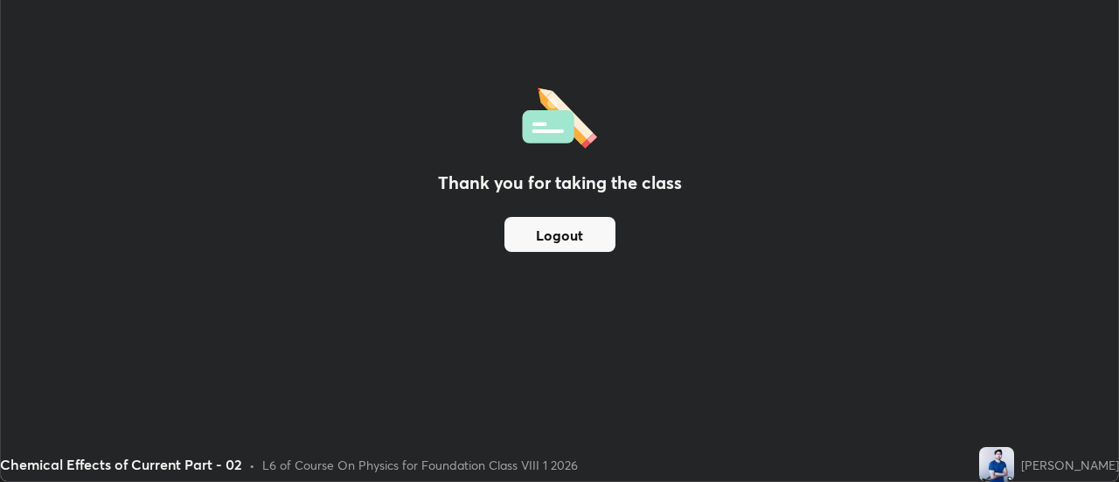
scroll to position [86962, 86325]
